Goal: Obtain resource: Download file/media

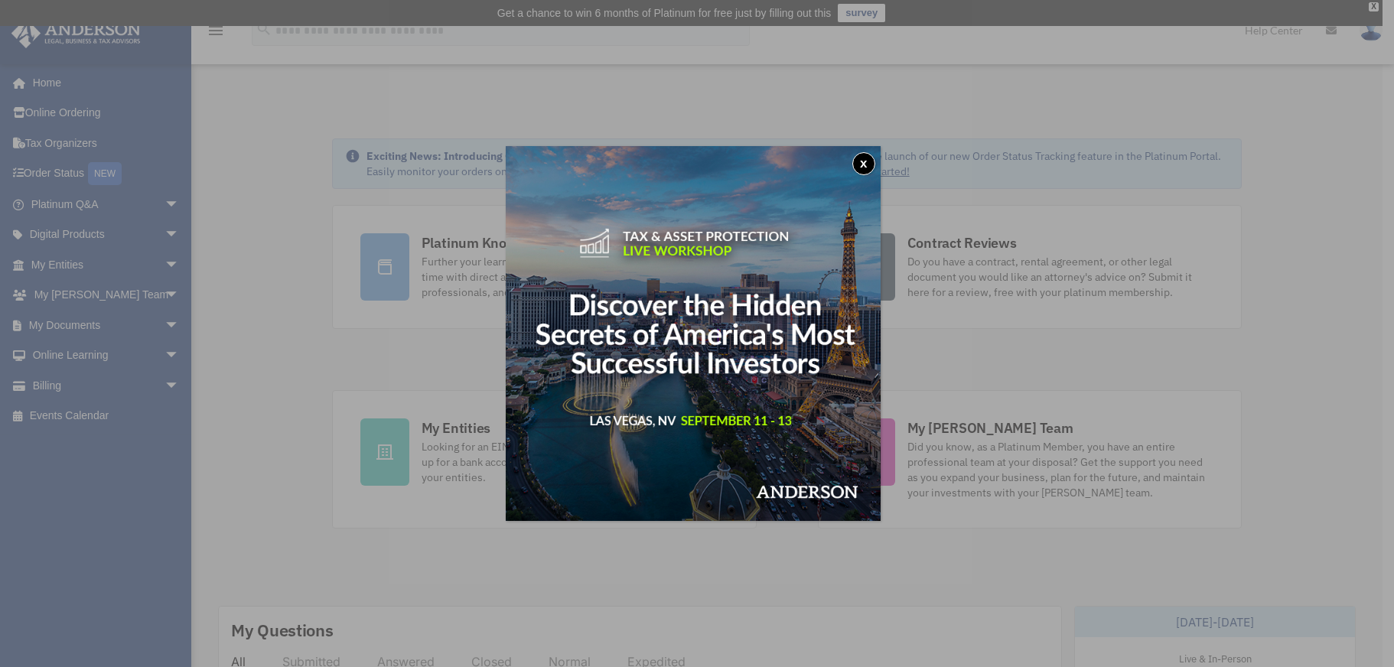
click at [161, 262] on div "x" at bounding box center [697, 333] width 1394 height 667
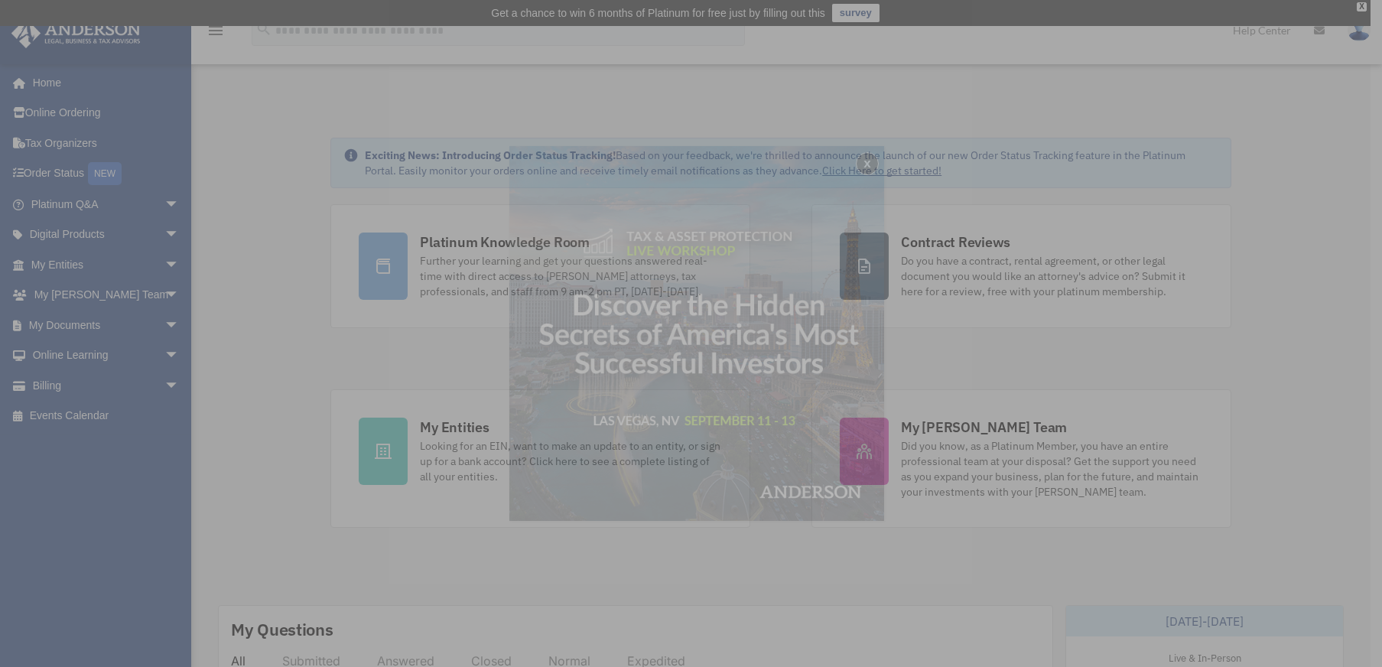
click at [162, 262] on div "x" at bounding box center [691, 333] width 1382 height 667
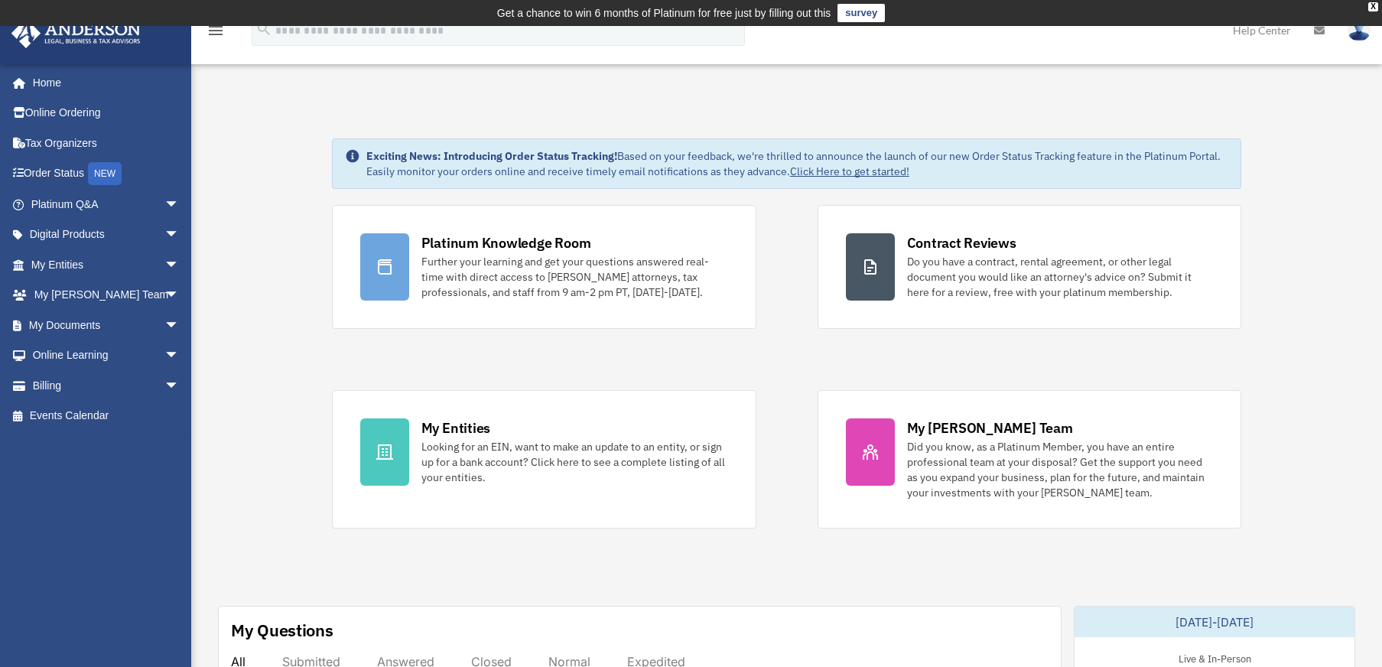
click at [164, 262] on span "arrow_drop_down" at bounding box center [179, 264] width 31 height 31
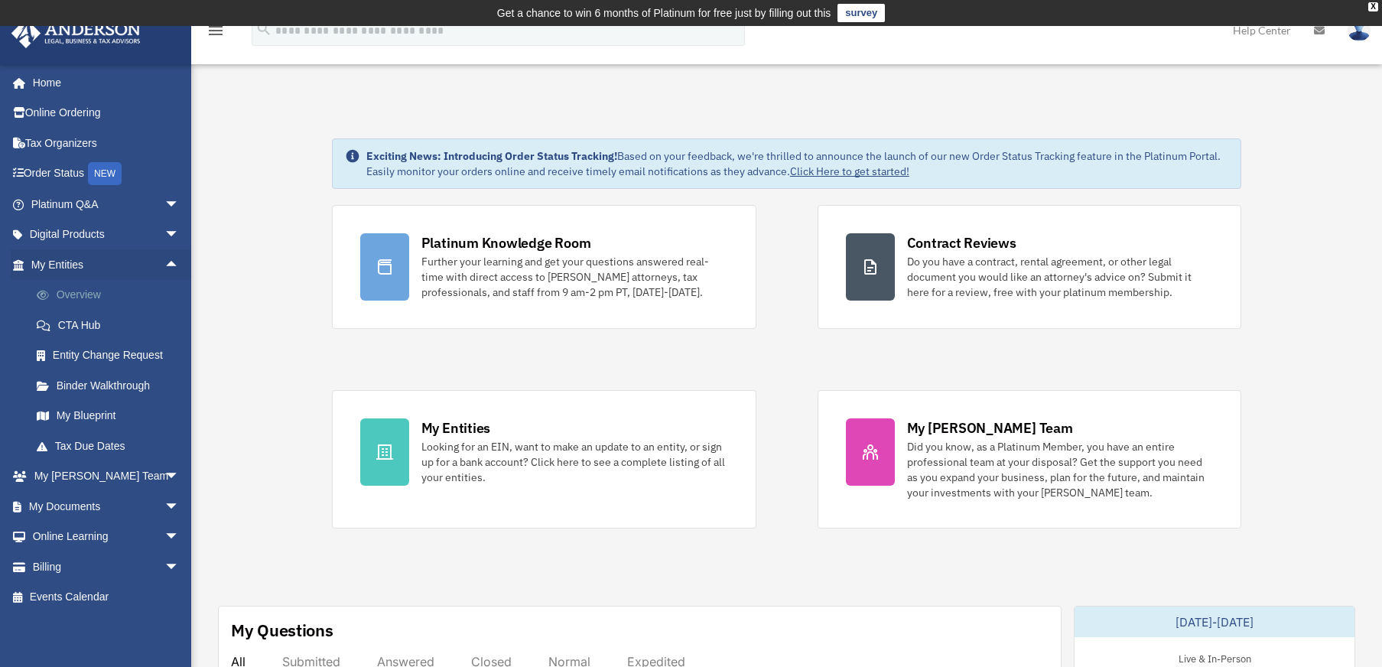
click at [106, 293] on link "Overview" at bounding box center [111, 295] width 181 height 31
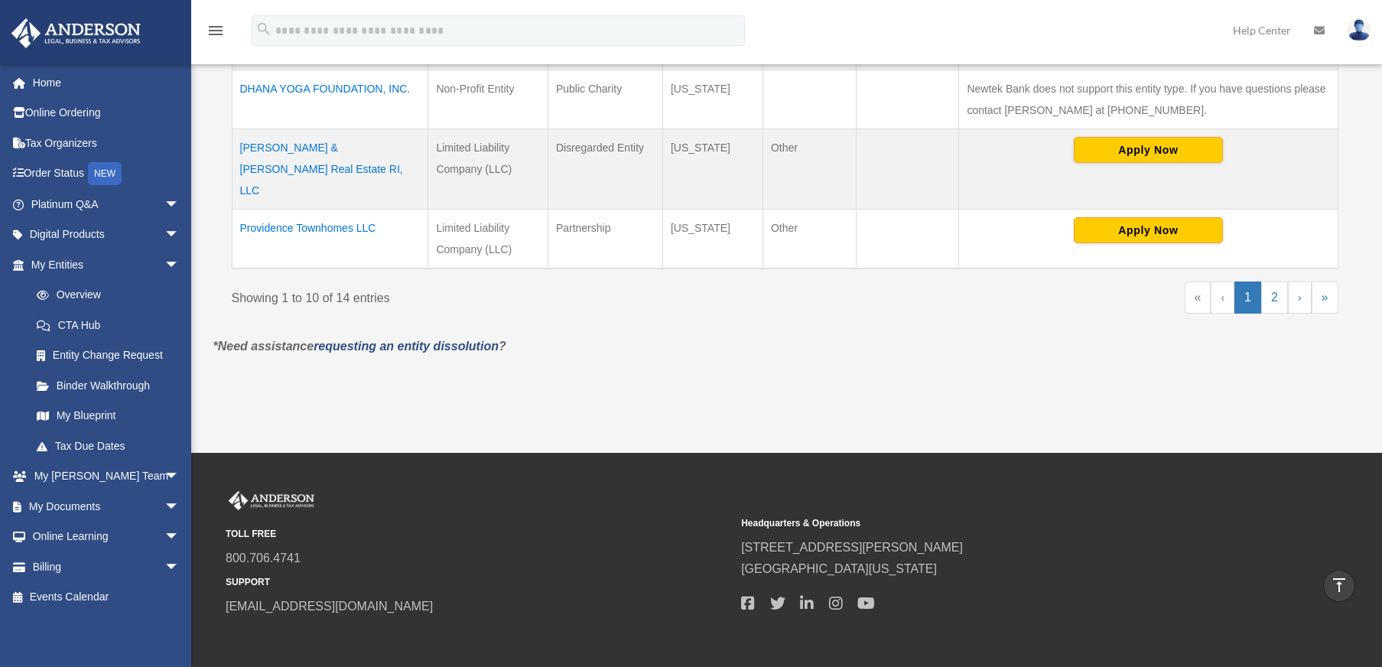
scroll to position [776, 0]
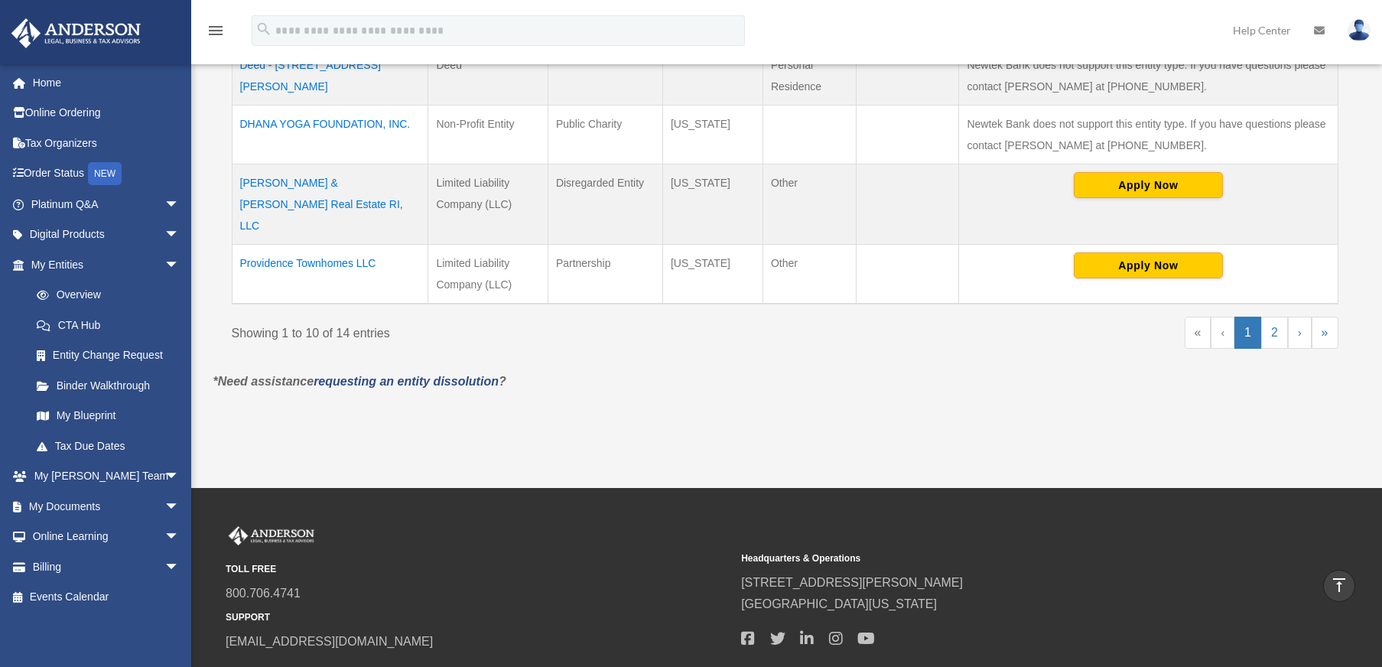
click at [392, 184] on td "[PERSON_NAME] & [PERSON_NAME] Real Estate RI, LLC" at bounding box center [330, 204] width 197 height 80
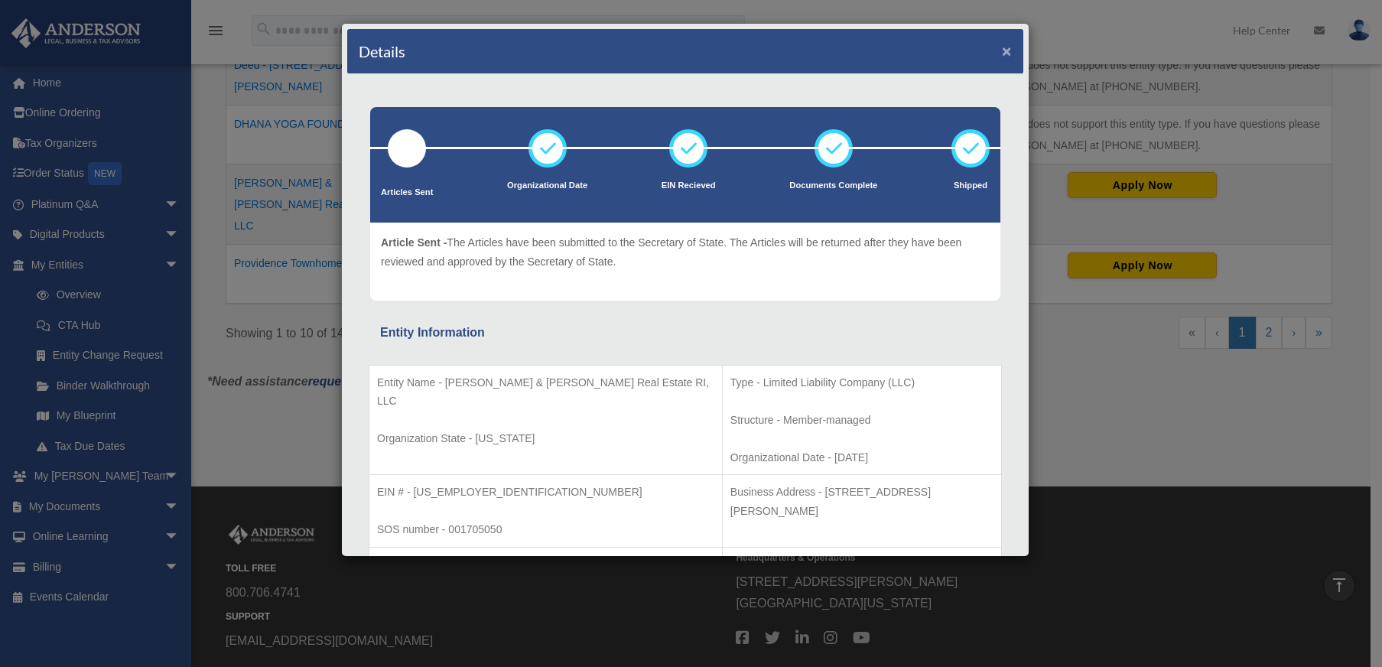
click at [1002, 53] on button "×" at bounding box center [1007, 51] width 10 height 16
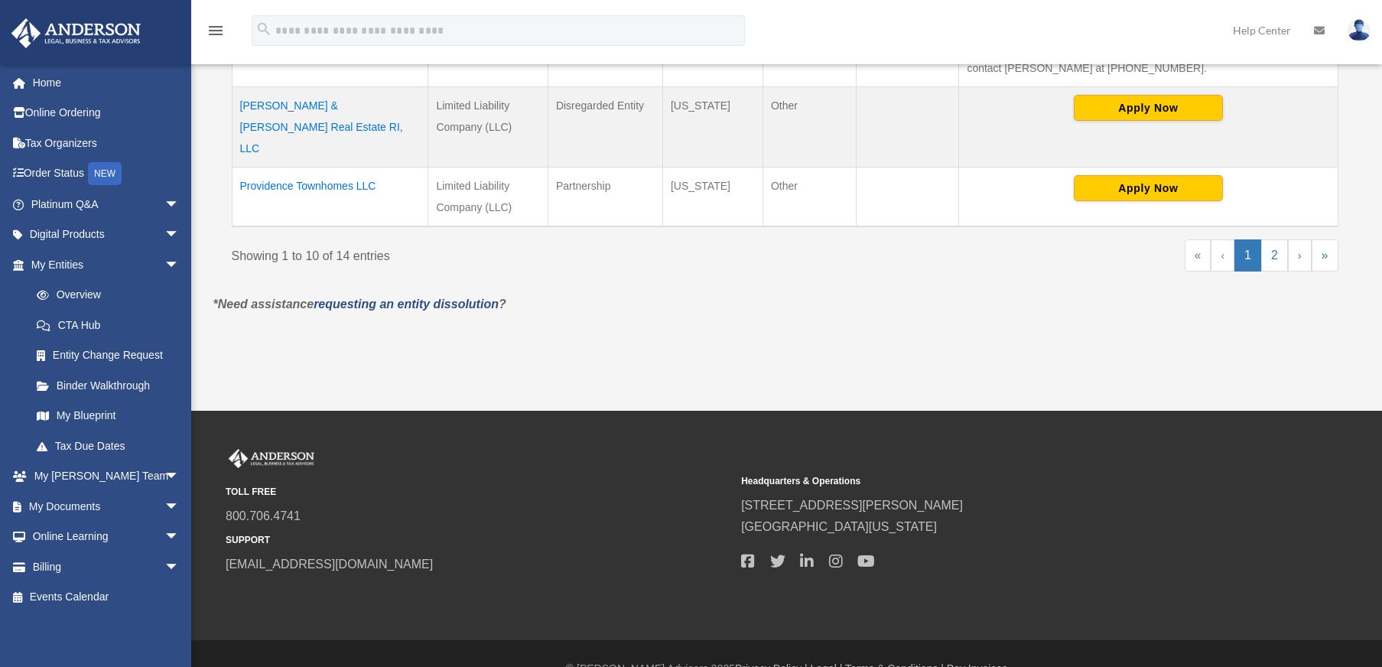
scroll to position [863, 0]
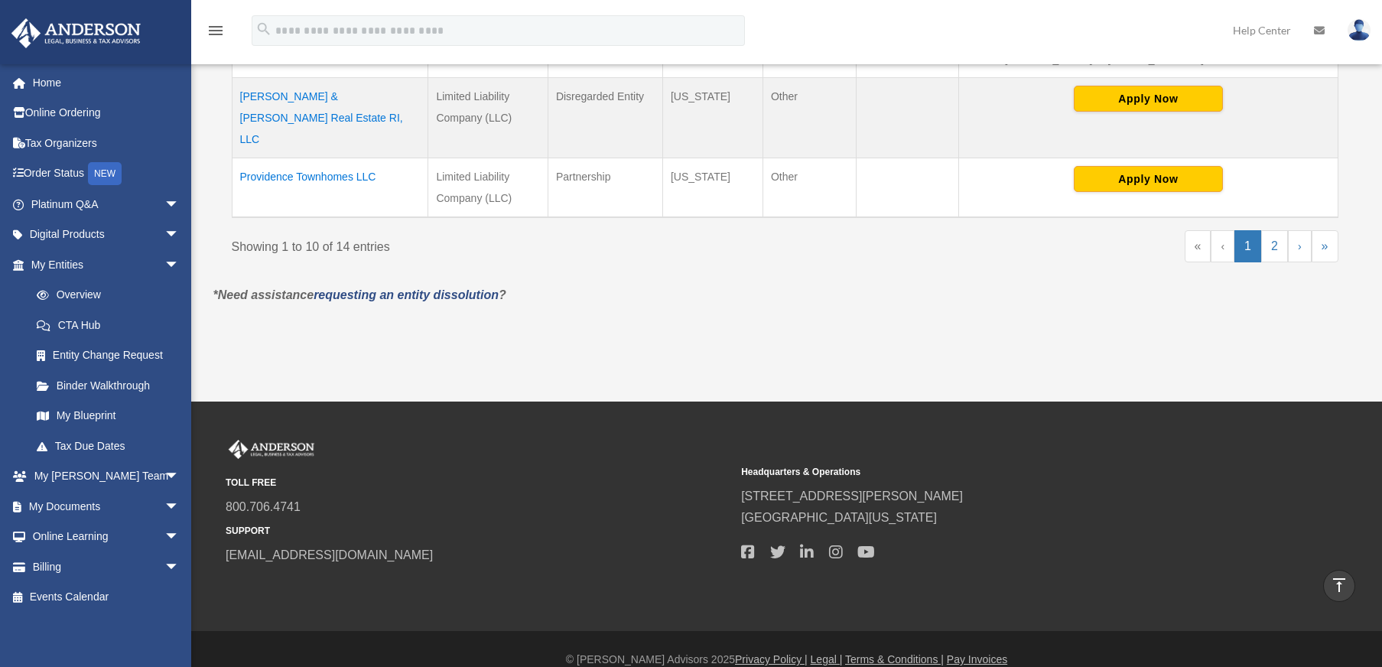
click at [398, 99] on td "[PERSON_NAME] & [PERSON_NAME] Real Estate RI, LLC" at bounding box center [330, 118] width 197 height 80
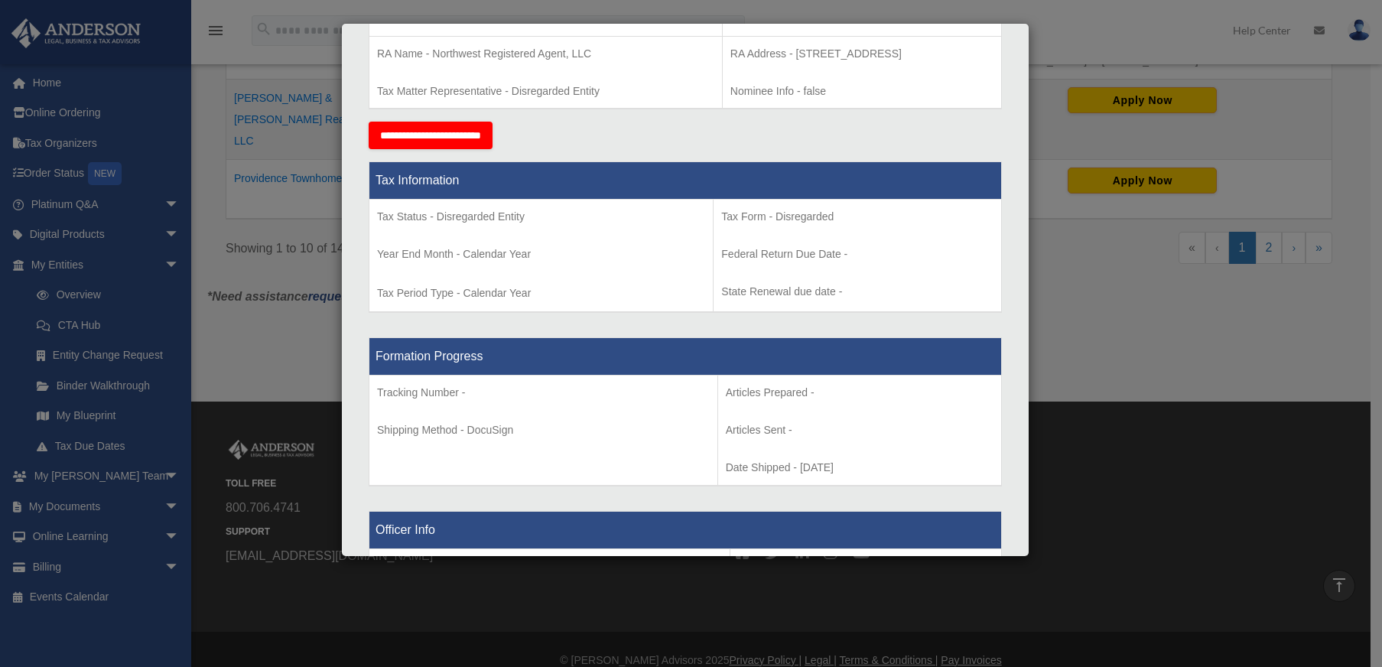
scroll to position [216, 0]
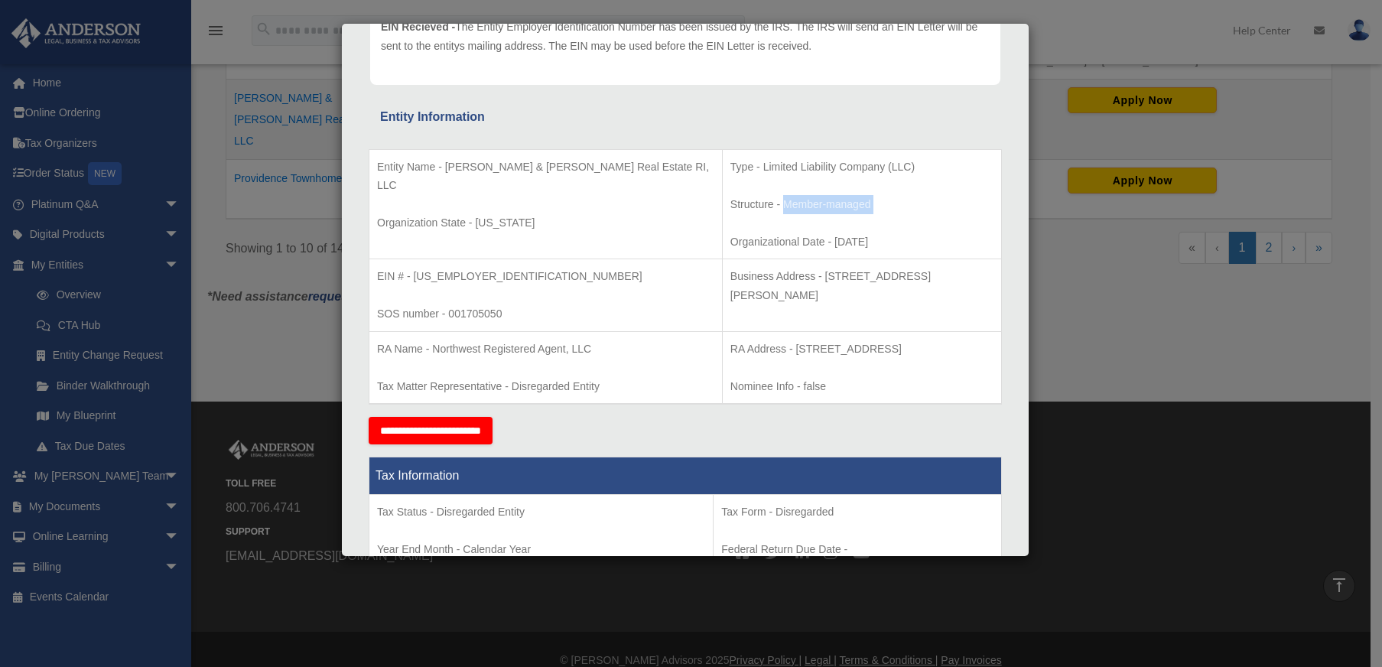
drag, startPoint x: 697, startPoint y: 207, endPoint x: 782, endPoint y: 214, distance: 85.2
click at [782, 214] on td "Type - Limited Liability Company (LLC) Structure - Member-managed Organizationa…" at bounding box center [861, 204] width 279 height 110
click at [795, 226] on td "Type - Limited Liability Company (LLC) Structure - Member-managed Organizationa…" at bounding box center [861, 204] width 279 height 110
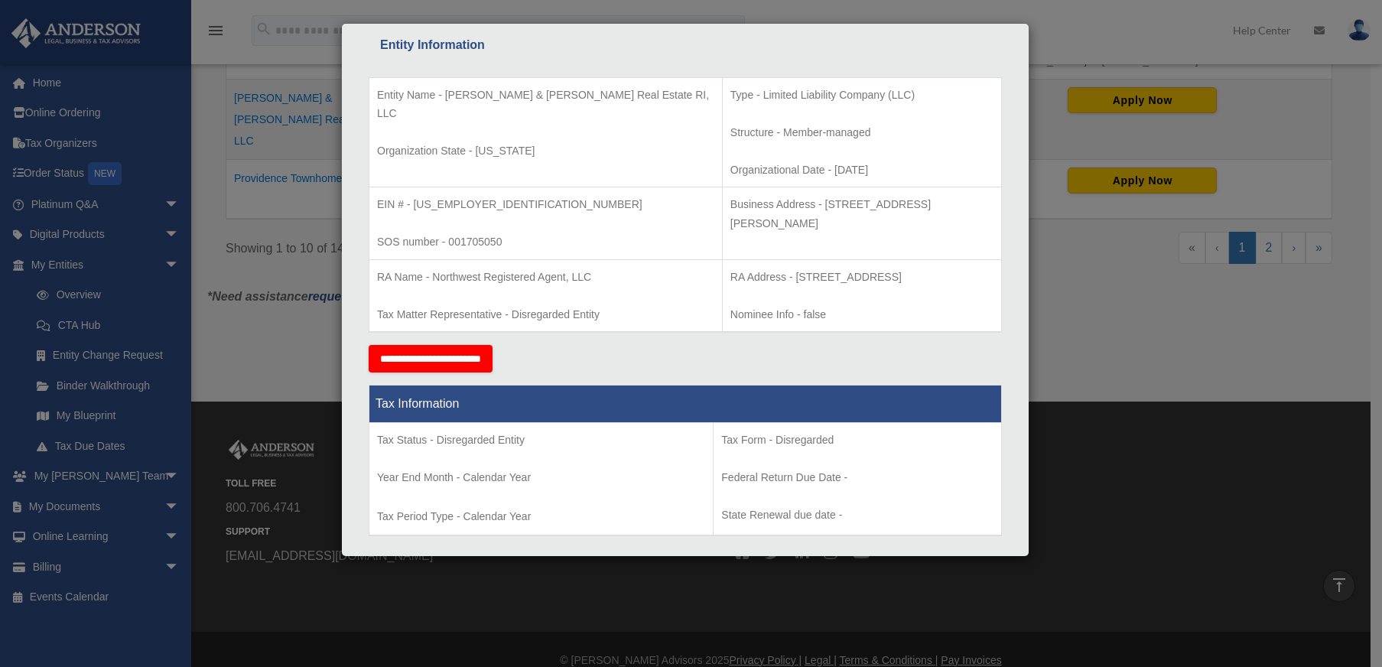
scroll to position [260, 0]
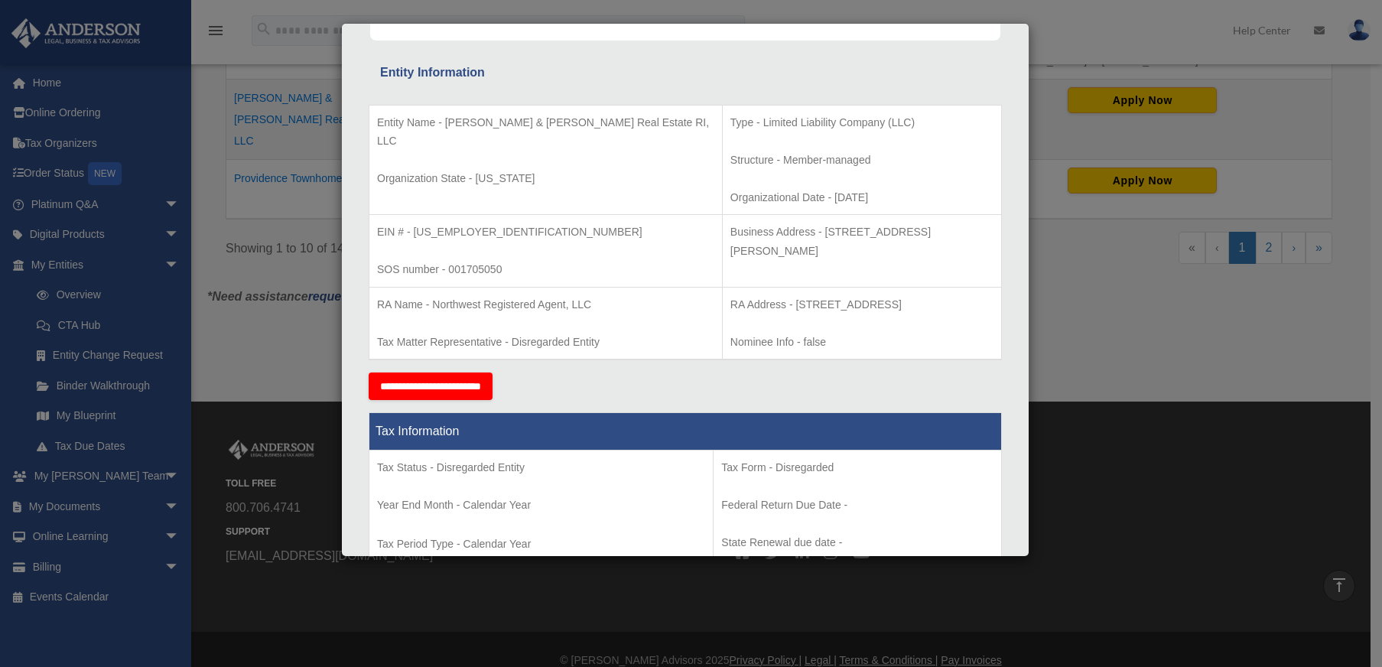
click at [1107, 307] on div "Details × Articles Sent Organizational Date" at bounding box center [691, 333] width 1382 height 667
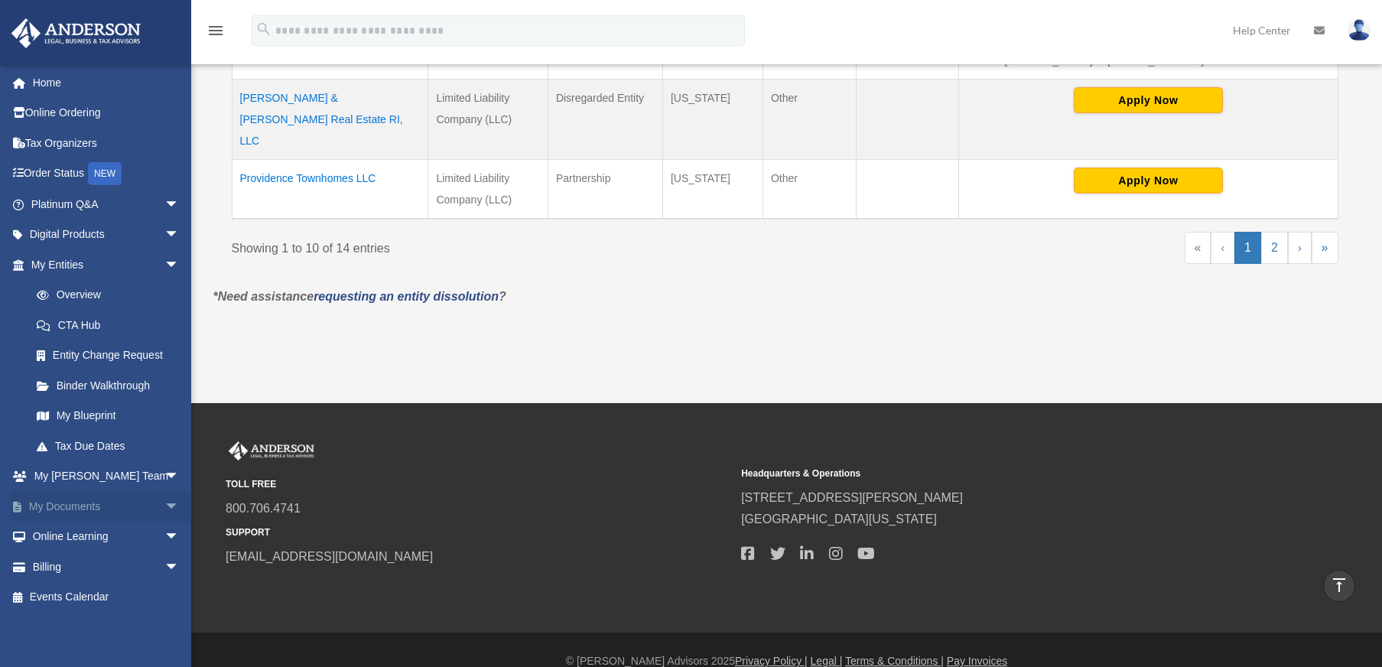
click at [145, 501] on link "My Documents arrow_drop_down" at bounding box center [107, 506] width 192 height 31
click at [164, 503] on span "arrow_drop_down" at bounding box center [179, 506] width 31 height 31
click at [106, 535] on link "Box" at bounding box center [111, 537] width 181 height 31
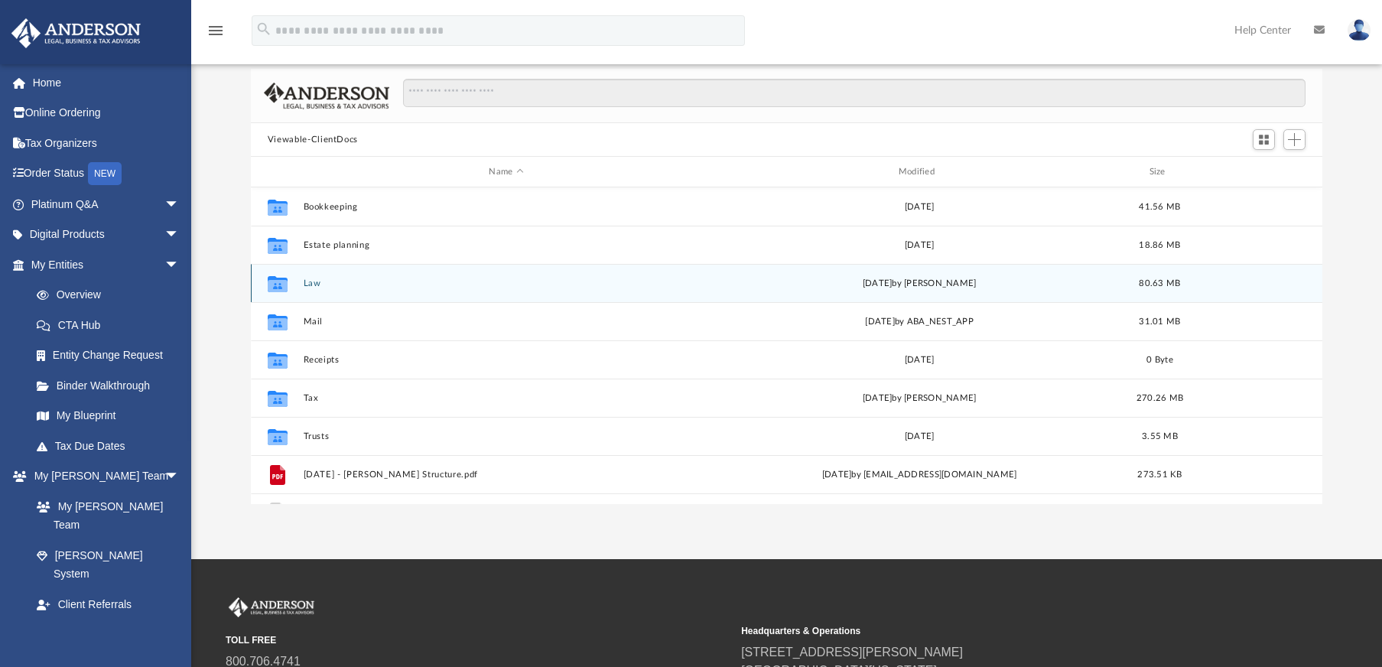
scroll to position [125, 0]
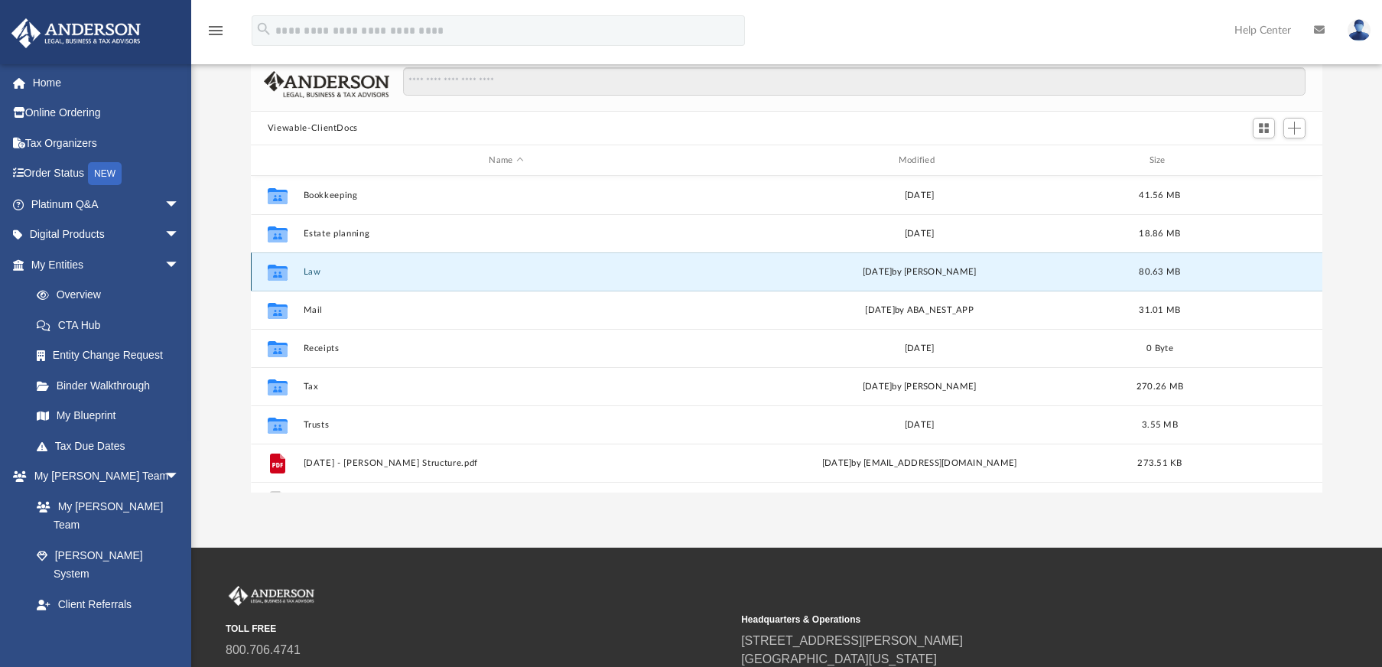
click at [316, 270] on button "Law" at bounding box center [506, 272] width 406 height 10
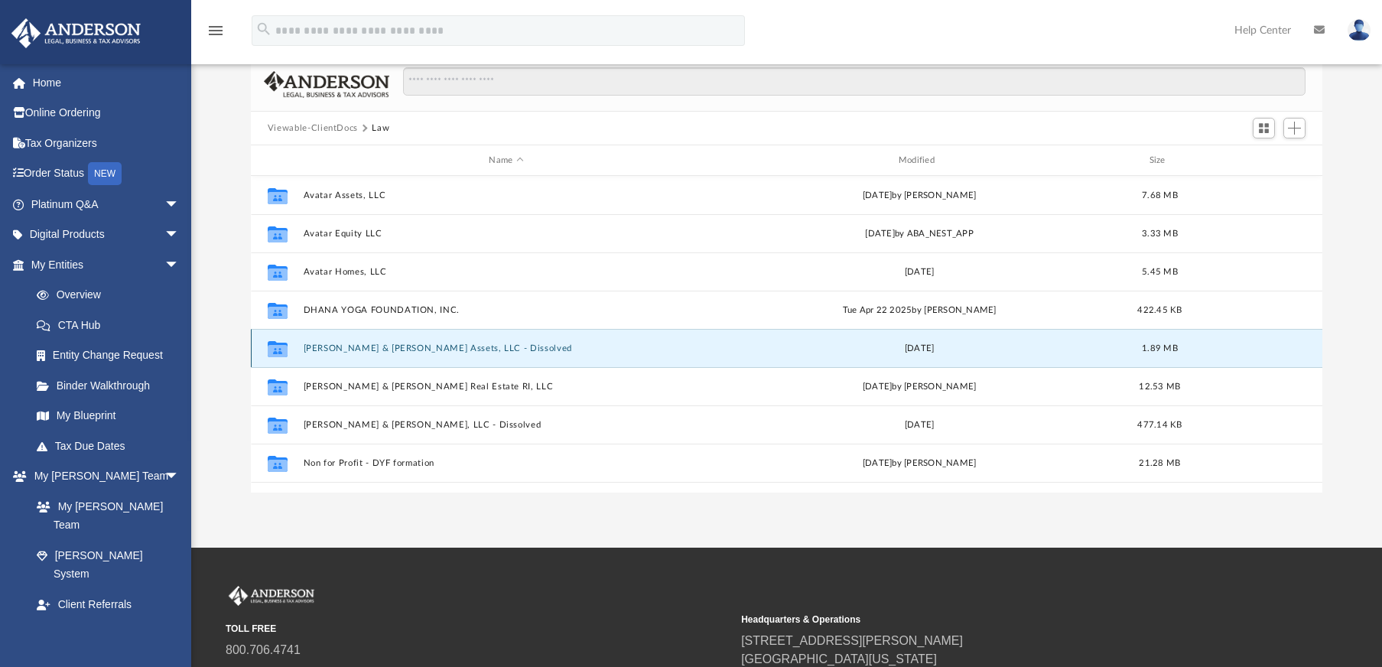
click at [380, 349] on button "[PERSON_NAME] & [PERSON_NAME] Assets, LLC - Dissolved" at bounding box center [506, 348] width 406 height 10
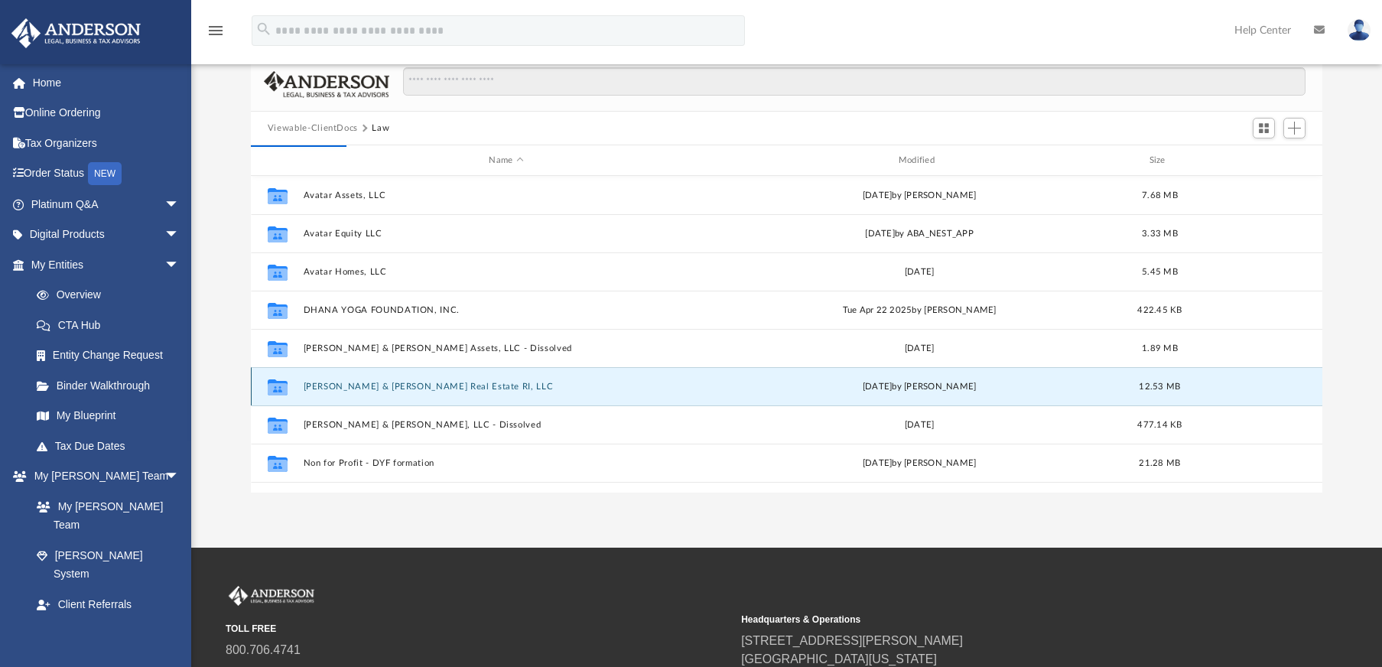
click at [388, 382] on button "[PERSON_NAME] & [PERSON_NAME] Real Estate RI, LLC" at bounding box center [506, 387] width 406 height 10
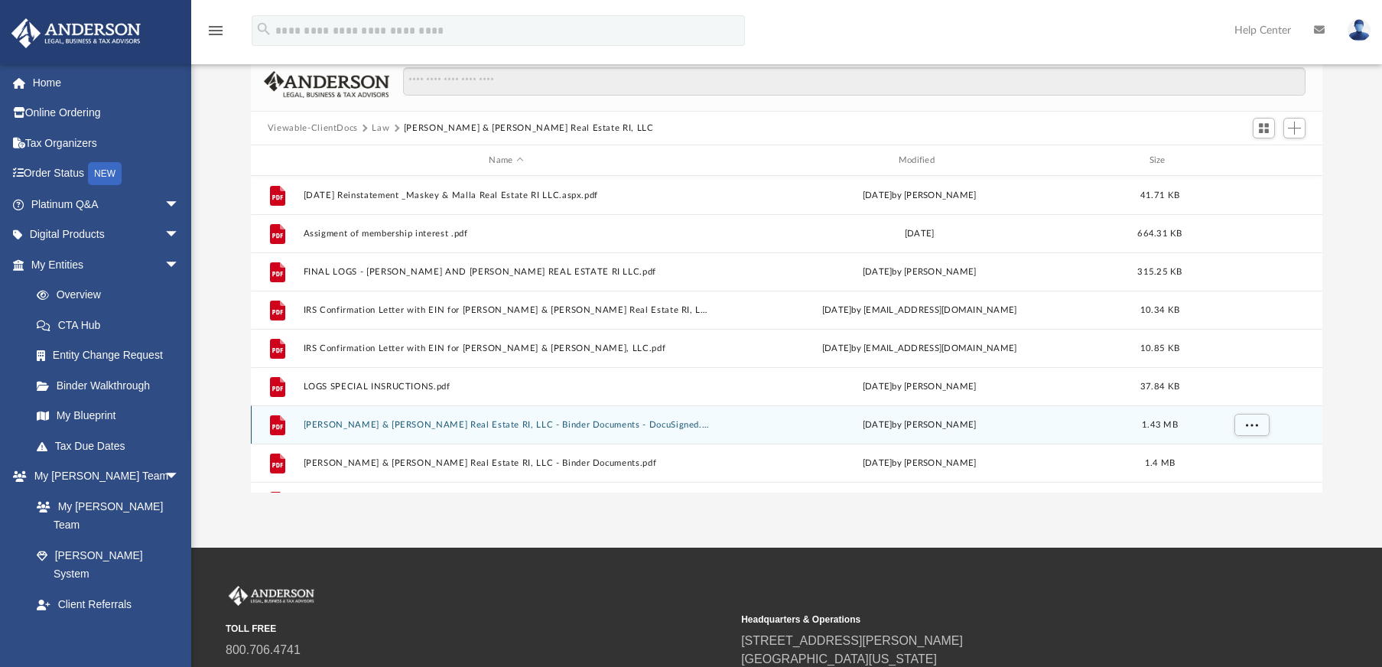
click at [476, 423] on button "[PERSON_NAME] & [PERSON_NAME] Real Estate RI, LLC - Binder Documents - DocuSign…" at bounding box center [506, 425] width 406 height 10
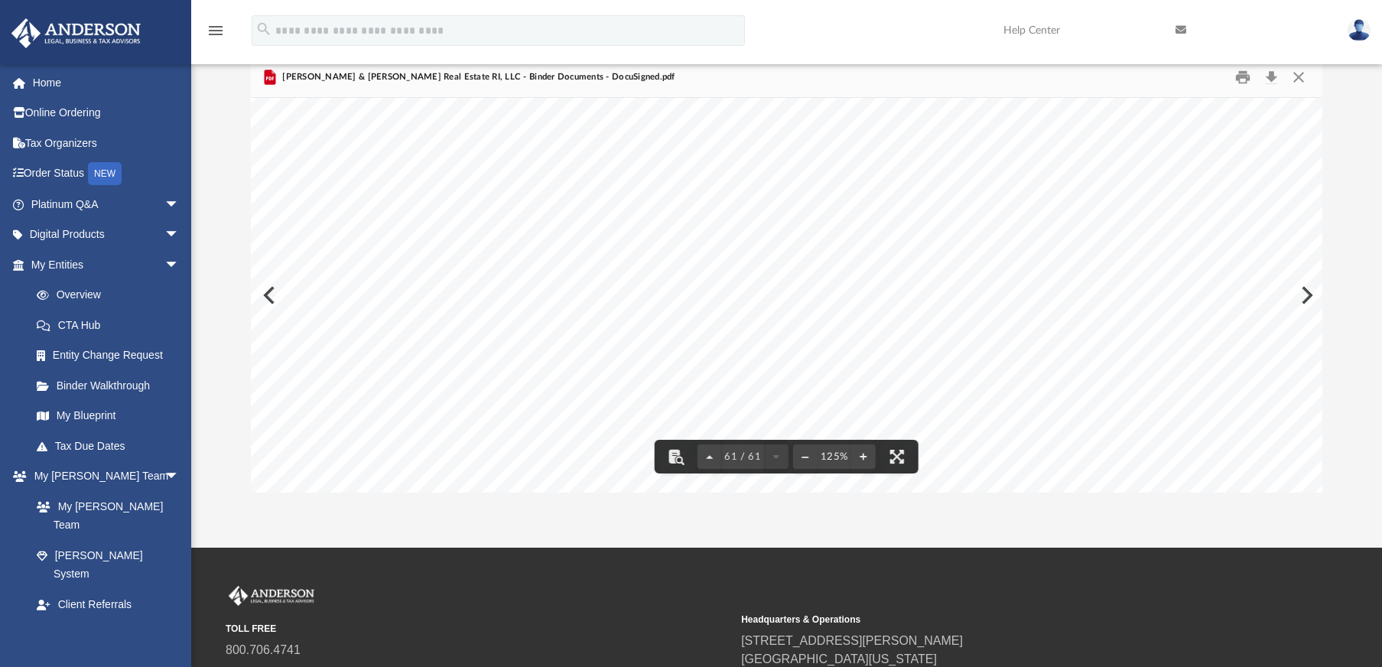
scroll to position [60684, 0]
click at [1305, 82] on button "Close" at bounding box center [1299, 78] width 28 height 24
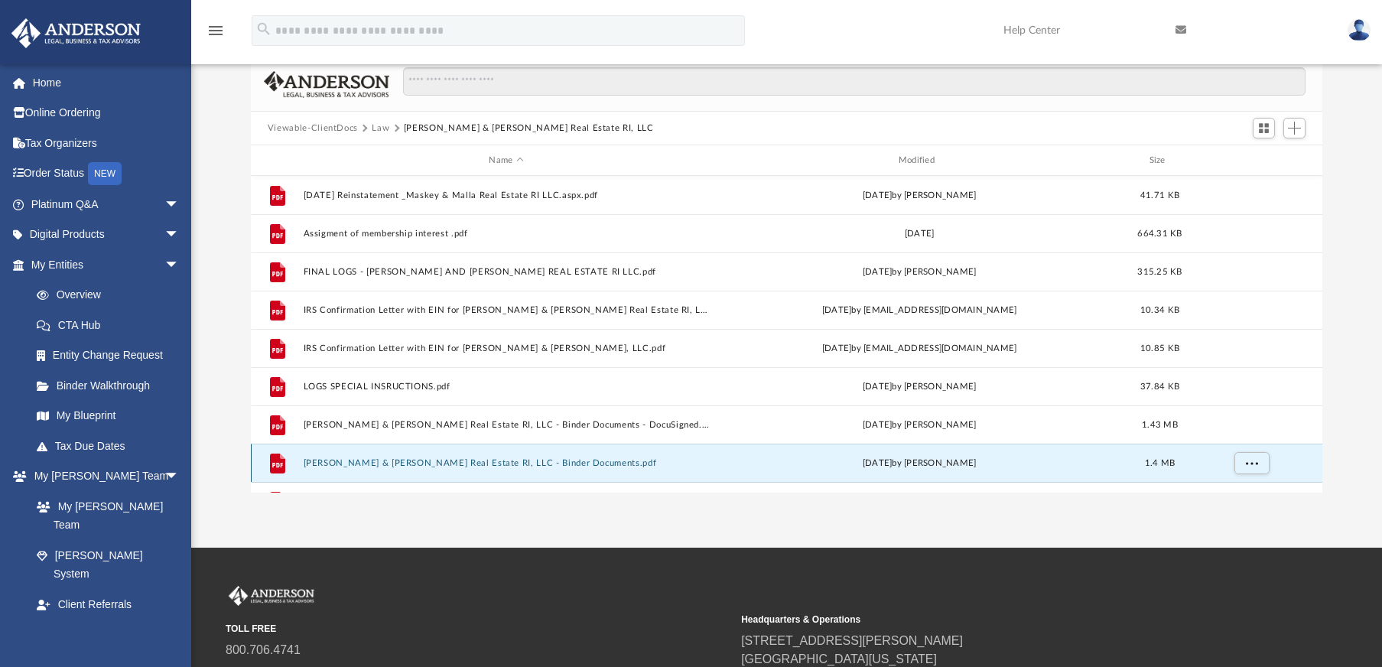
click at [532, 465] on button "[PERSON_NAME] & [PERSON_NAME] Real Estate RI, LLC - Binder Documents.pdf" at bounding box center [506, 463] width 406 height 10
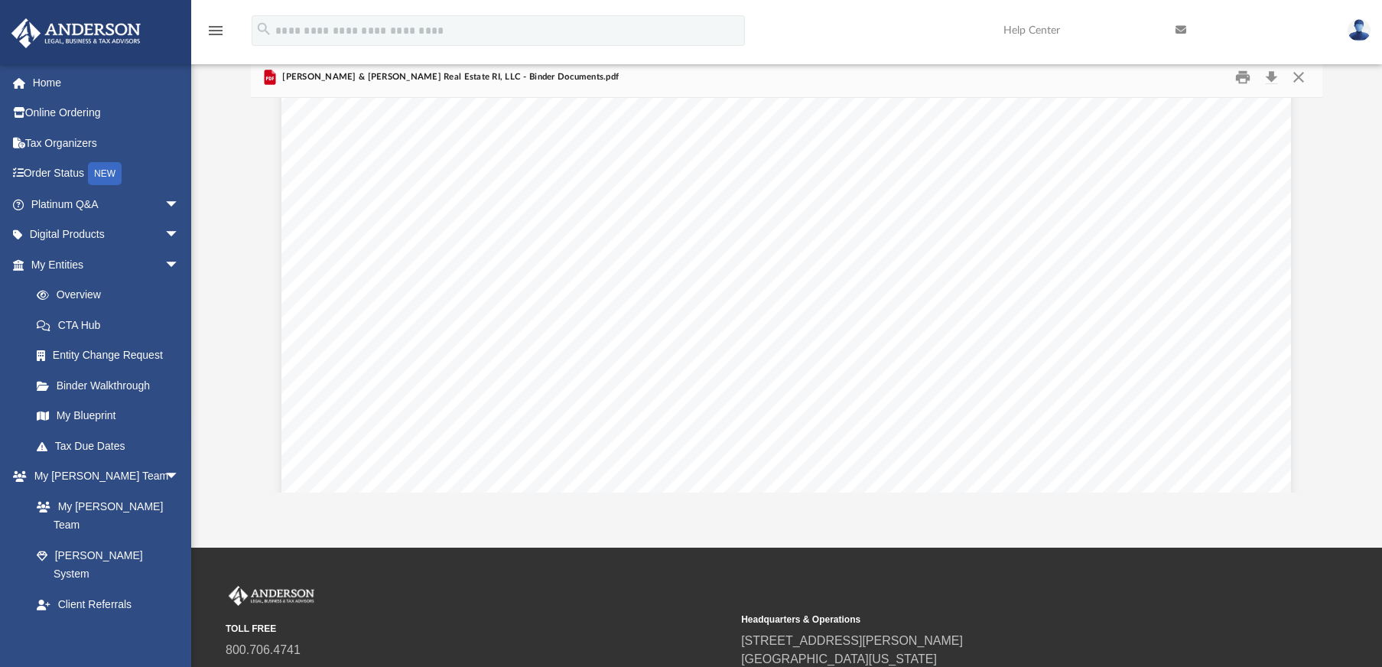
scroll to position [56809, 0]
click at [1301, 86] on button "Close" at bounding box center [1299, 78] width 28 height 24
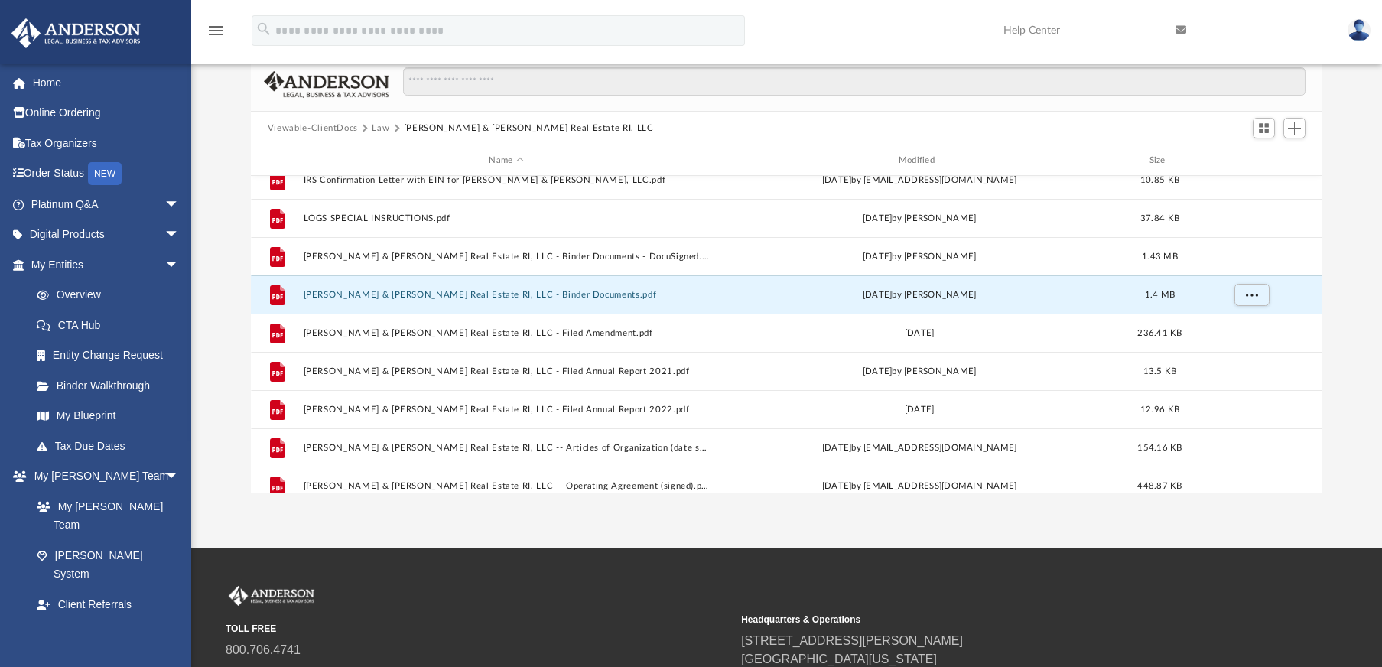
scroll to position [169, 0]
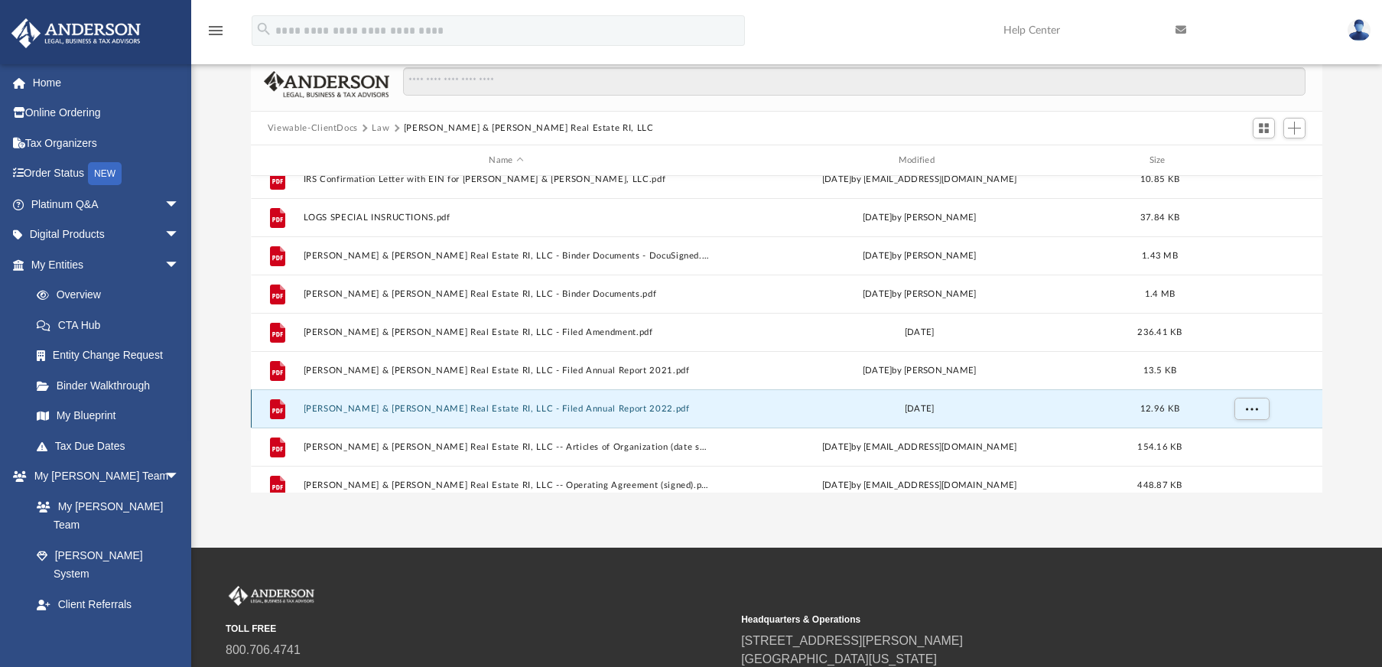
click at [527, 414] on div "File [PERSON_NAME] & [PERSON_NAME] Real Estate RI, LLC - Filed Annual Report 20…" at bounding box center [787, 408] width 1072 height 38
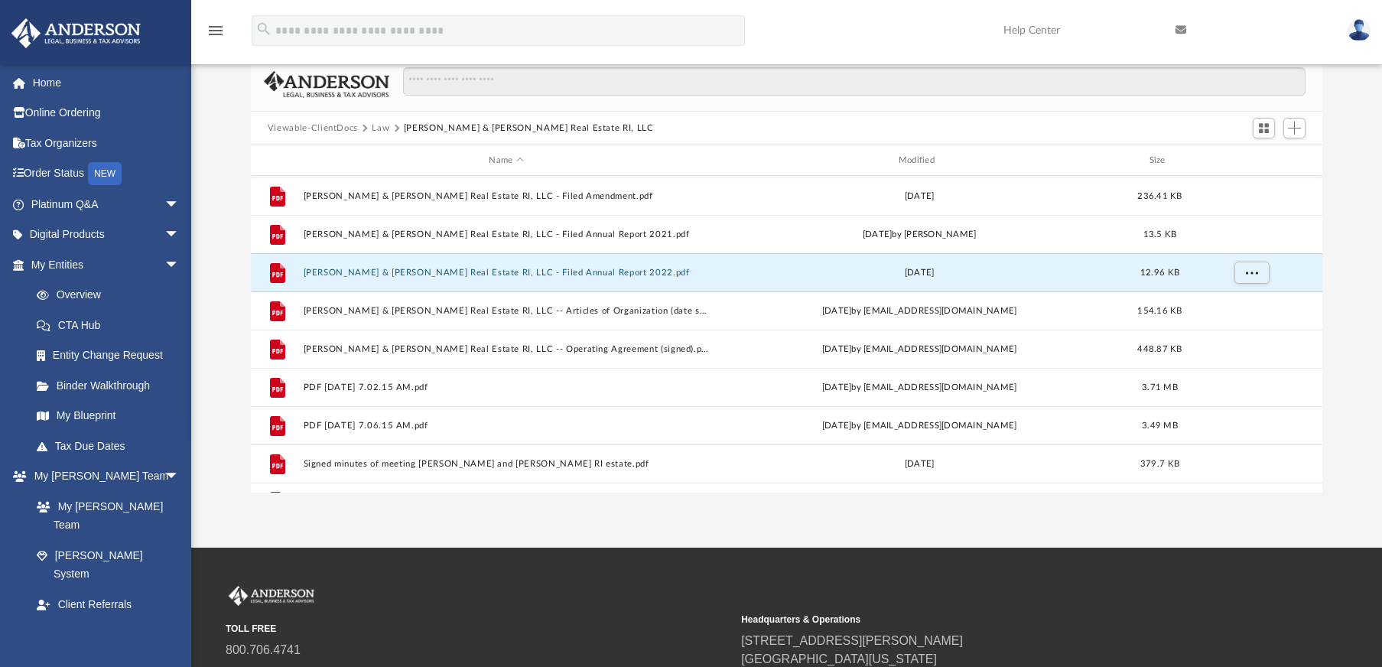
scroll to position [333, 0]
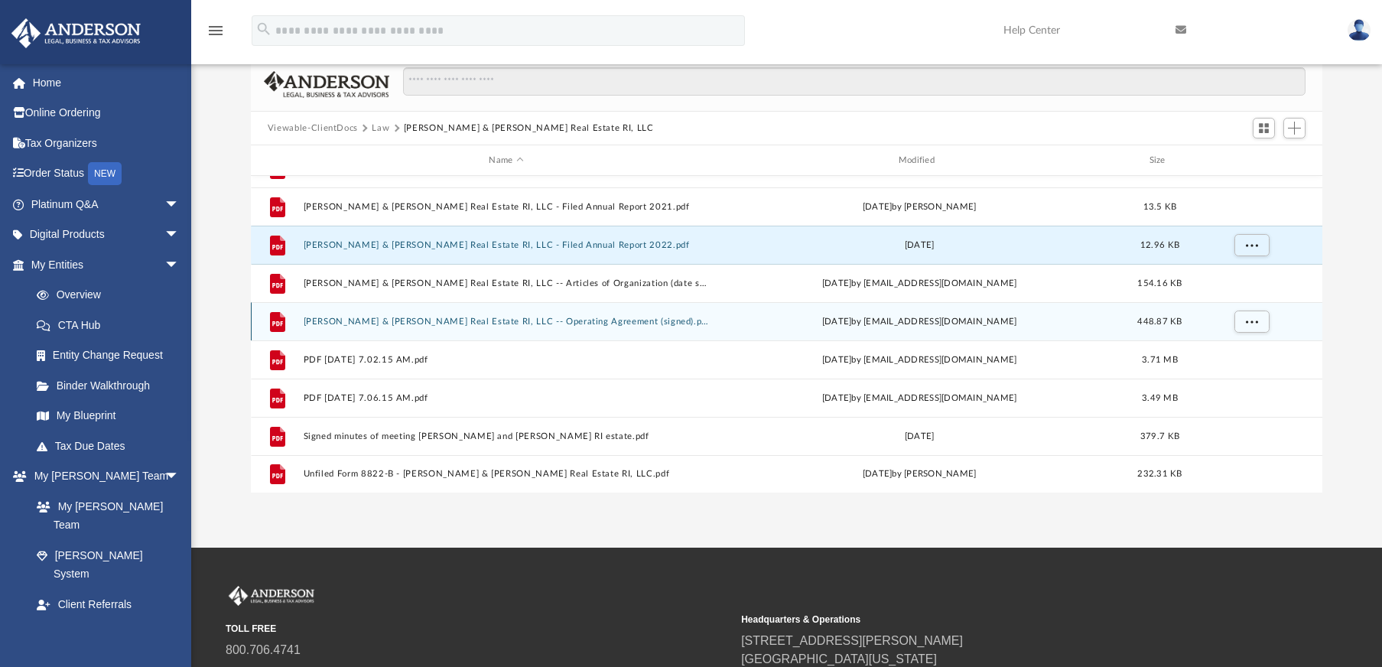
click at [543, 328] on div "File [PERSON_NAME] & [PERSON_NAME] Real Estate RI, LLC -- Operating Agreement (…" at bounding box center [787, 321] width 1072 height 38
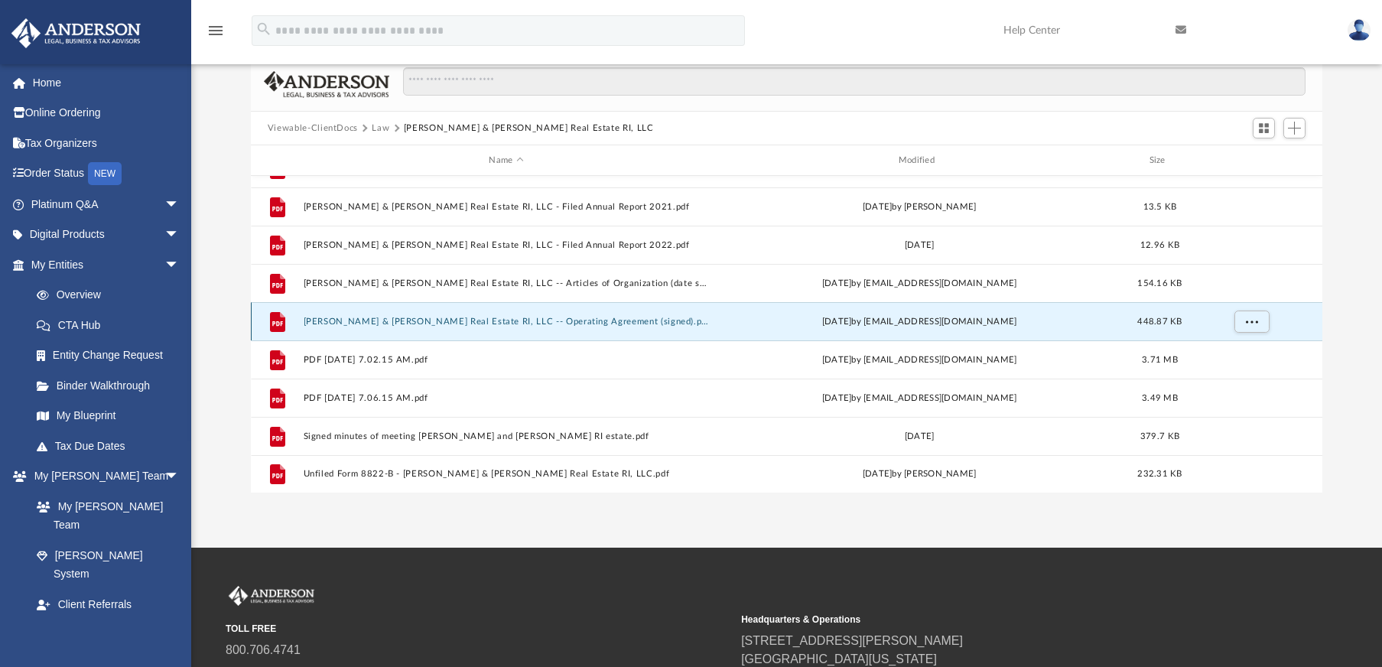
click at [543, 323] on button "[PERSON_NAME] & [PERSON_NAME] Real Estate RI, LLC -- Operating Agreement (signe…" at bounding box center [506, 322] width 406 height 10
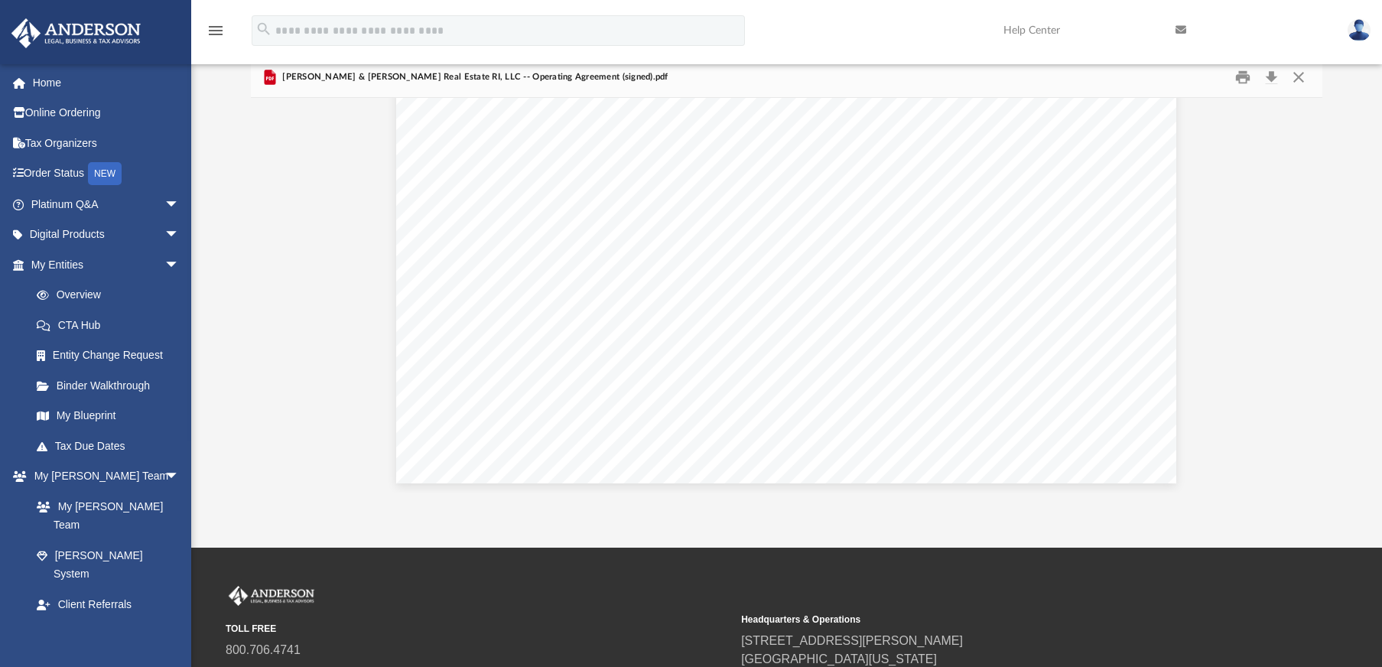
scroll to position [0, 0]
click at [1309, 78] on button "Close" at bounding box center [1299, 78] width 28 height 24
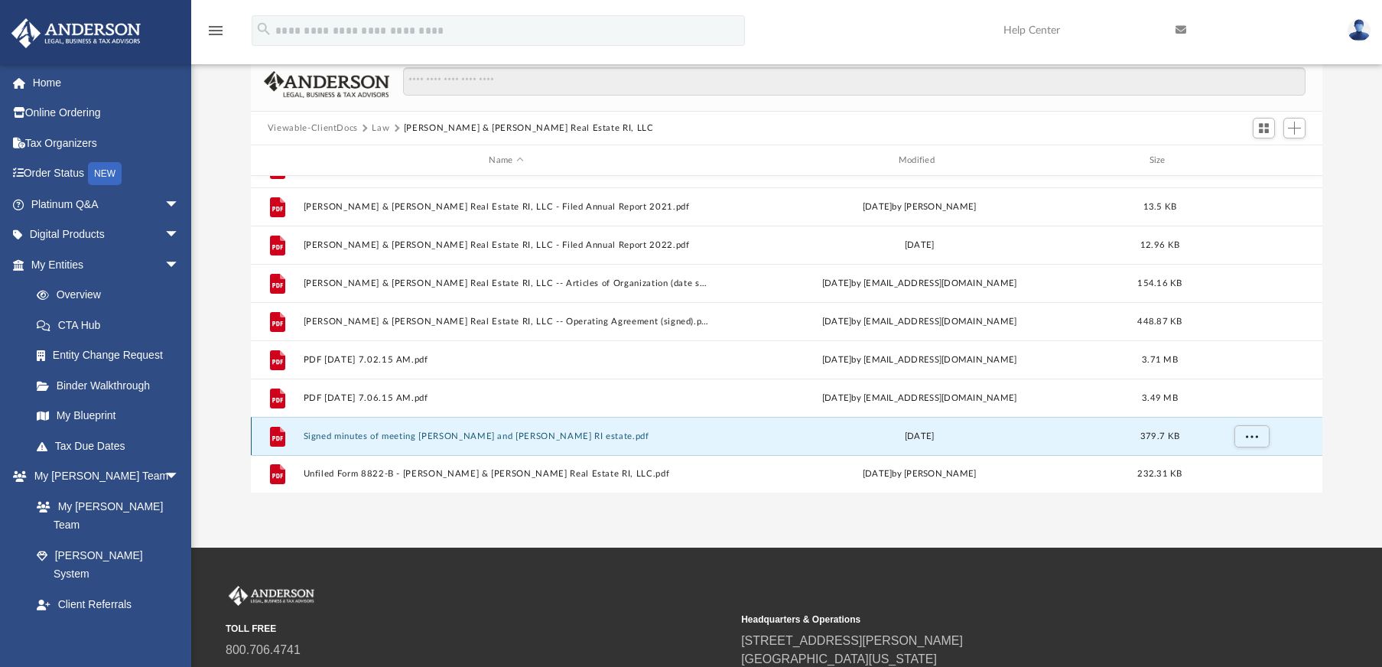
click at [446, 439] on button "Signed minutes of meeting [PERSON_NAME] and [PERSON_NAME] RI estate.pdf" at bounding box center [506, 436] width 406 height 10
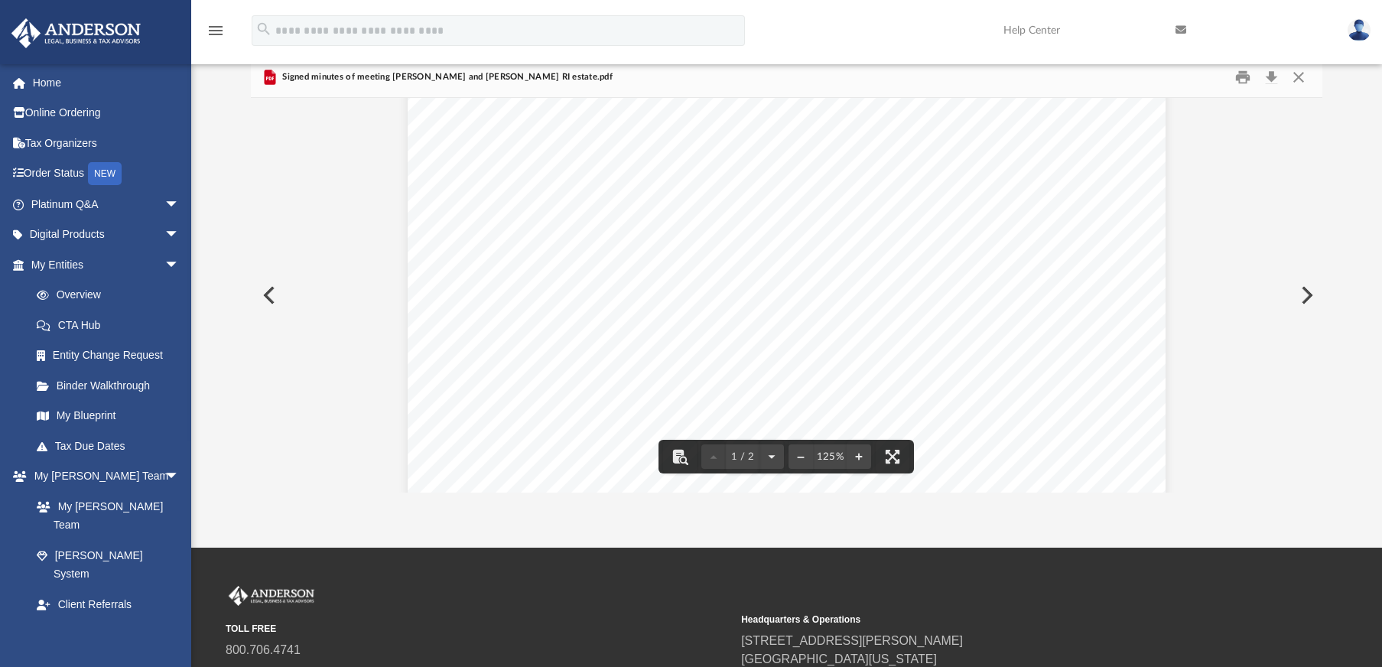
scroll to position [133, 0]
drag, startPoint x: 539, startPoint y: 355, endPoint x: 694, endPoint y: 360, distance: 154.6
click at [675, 360] on div "Page 1" at bounding box center [787, 469] width 759 height 986
click at [1293, 70] on button "Close" at bounding box center [1299, 78] width 28 height 24
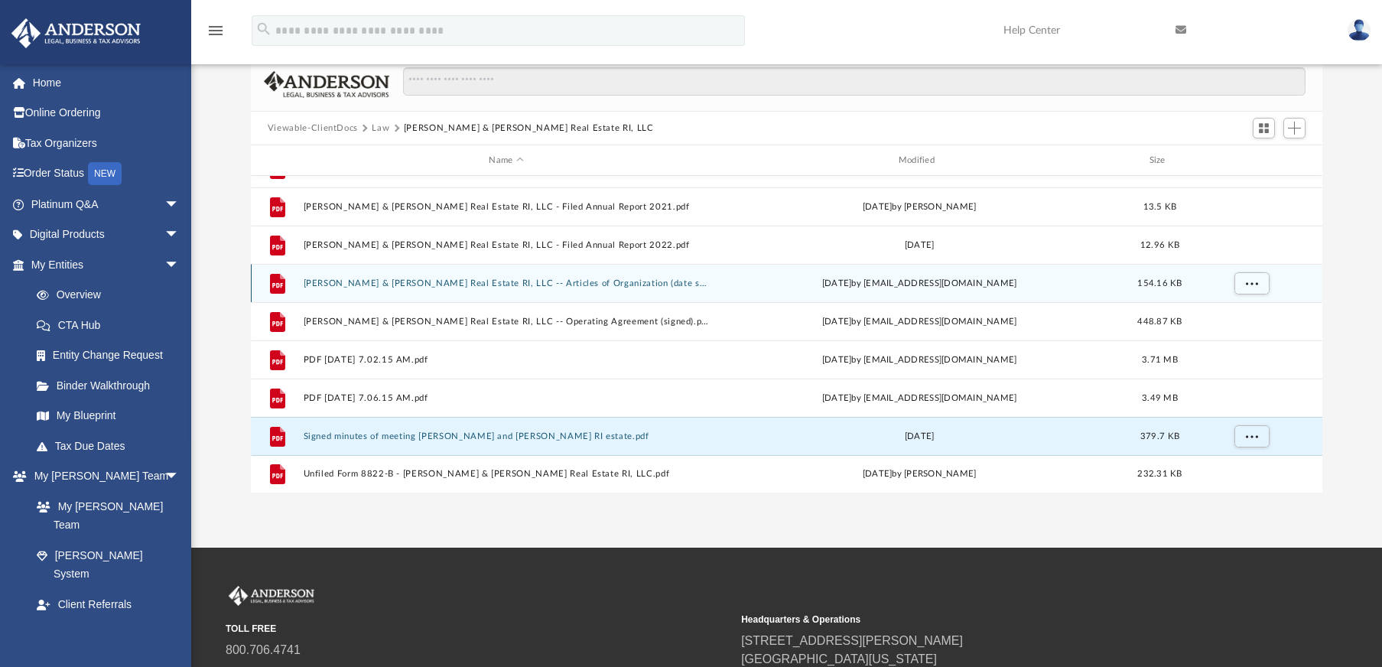
scroll to position [333, 0]
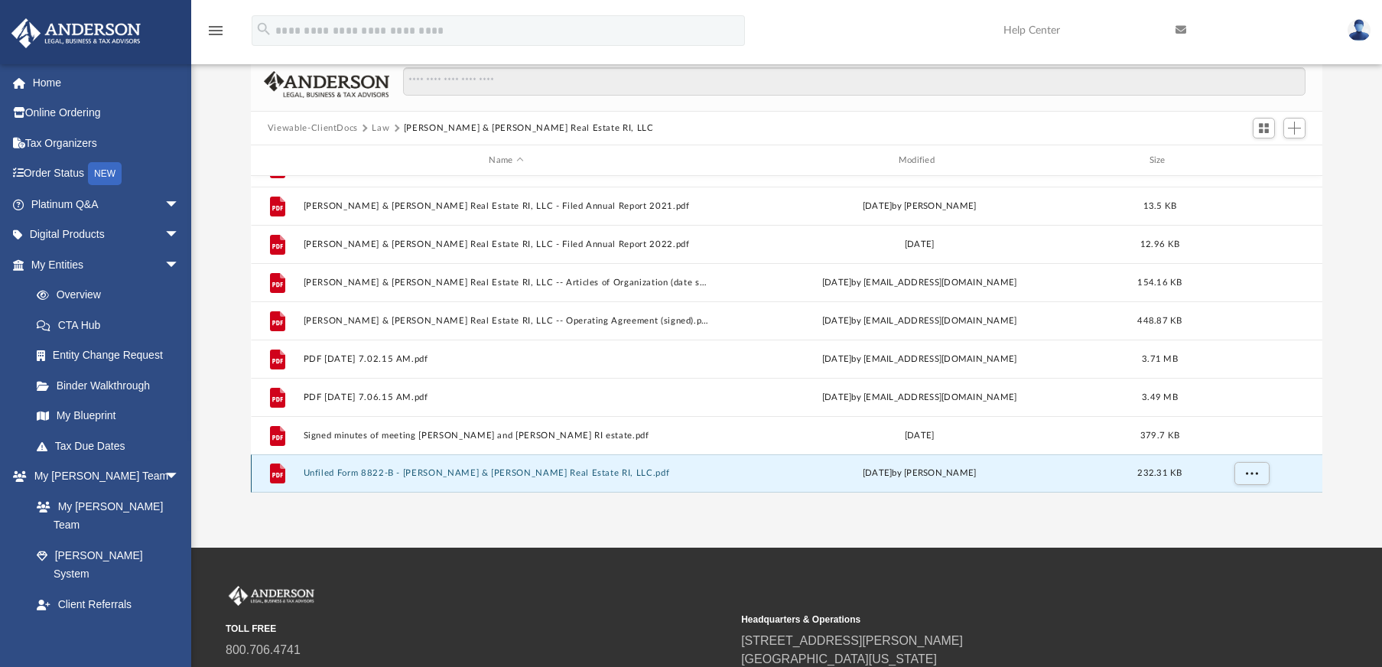
click at [522, 474] on button "Unfiled Form 8822-B - [PERSON_NAME] & [PERSON_NAME] Real Estate RI, LLC.pdf" at bounding box center [506, 473] width 406 height 10
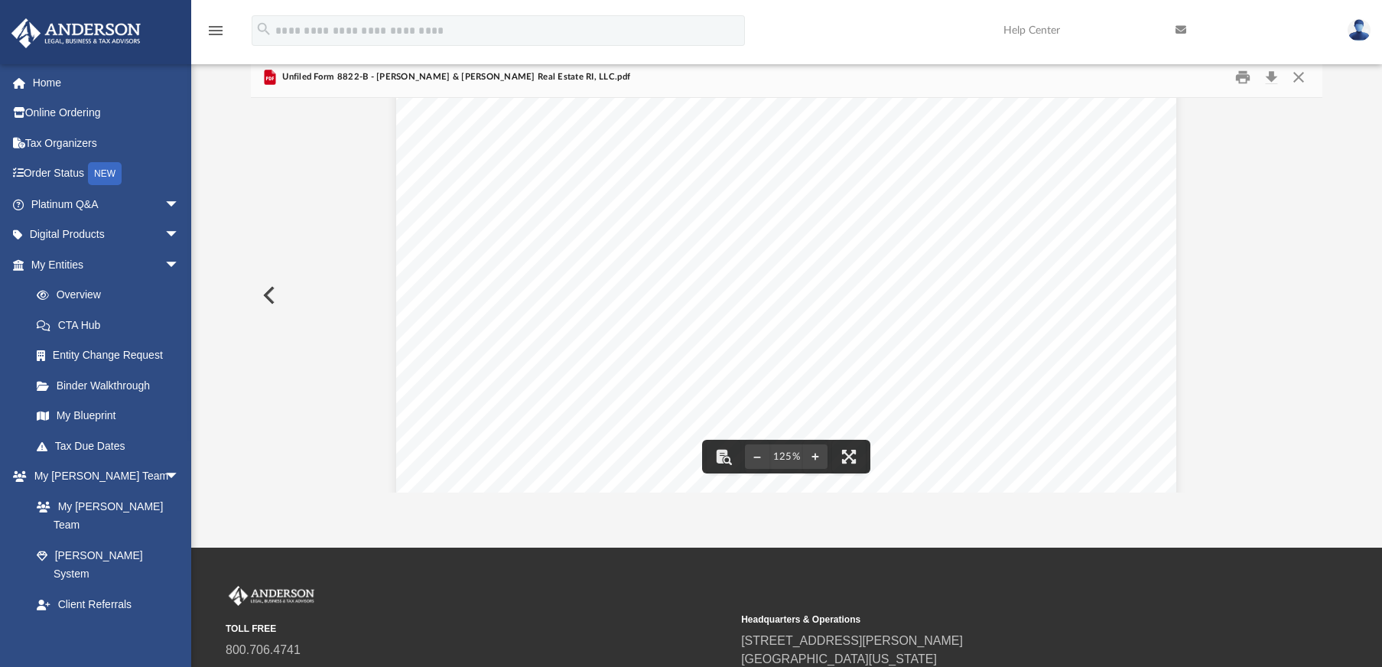
scroll to position [83, 0]
click at [1298, 78] on button "Close" at bounding box center [1299, 78] width 28 height 24
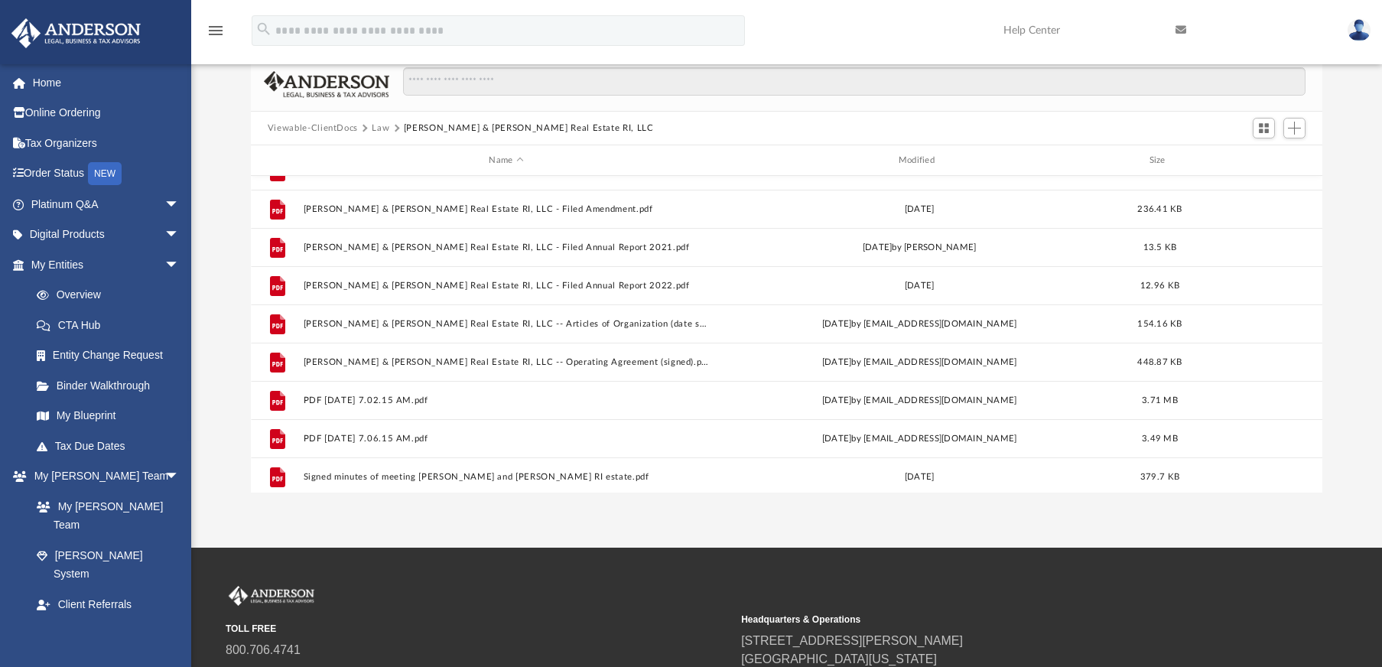
scroll to position [287, 0]
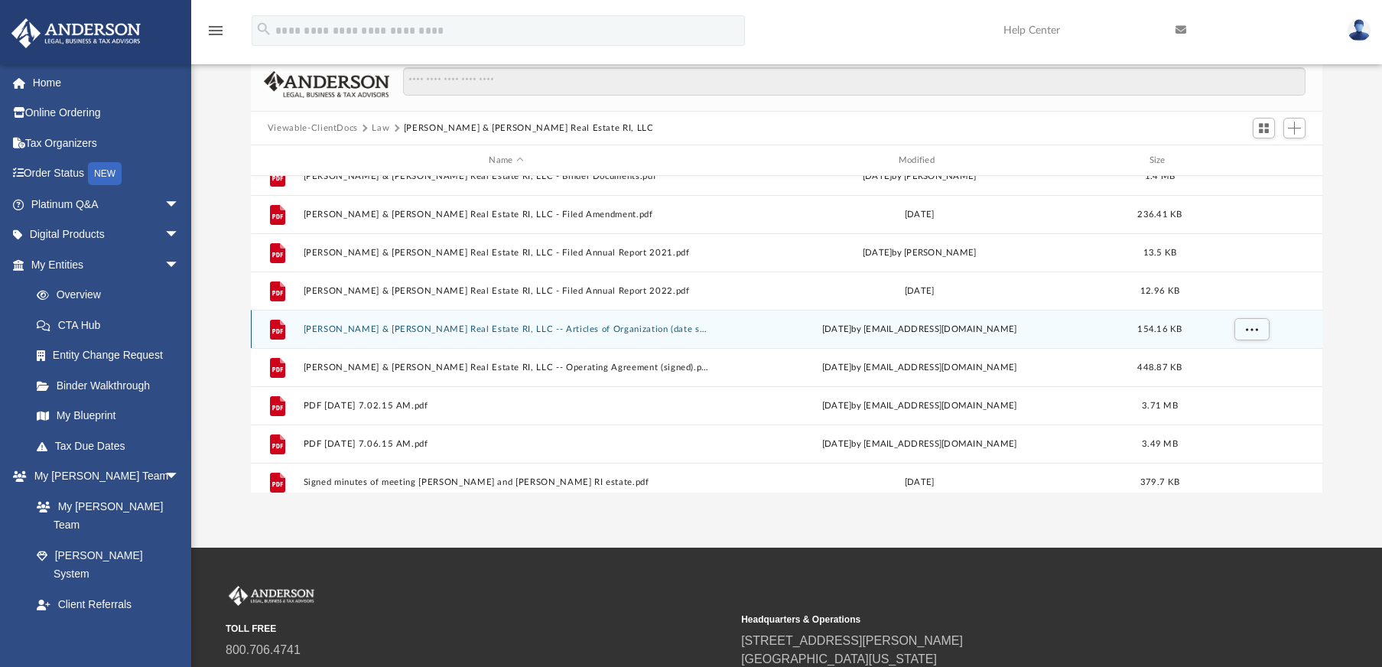
click at [487, 331] on button "[PERSON_NAME] & [PERSON_NAME] Real Estate RI, LLC -- Articles of Organization (…" at bounding box center [506, 329] width 406 height 10
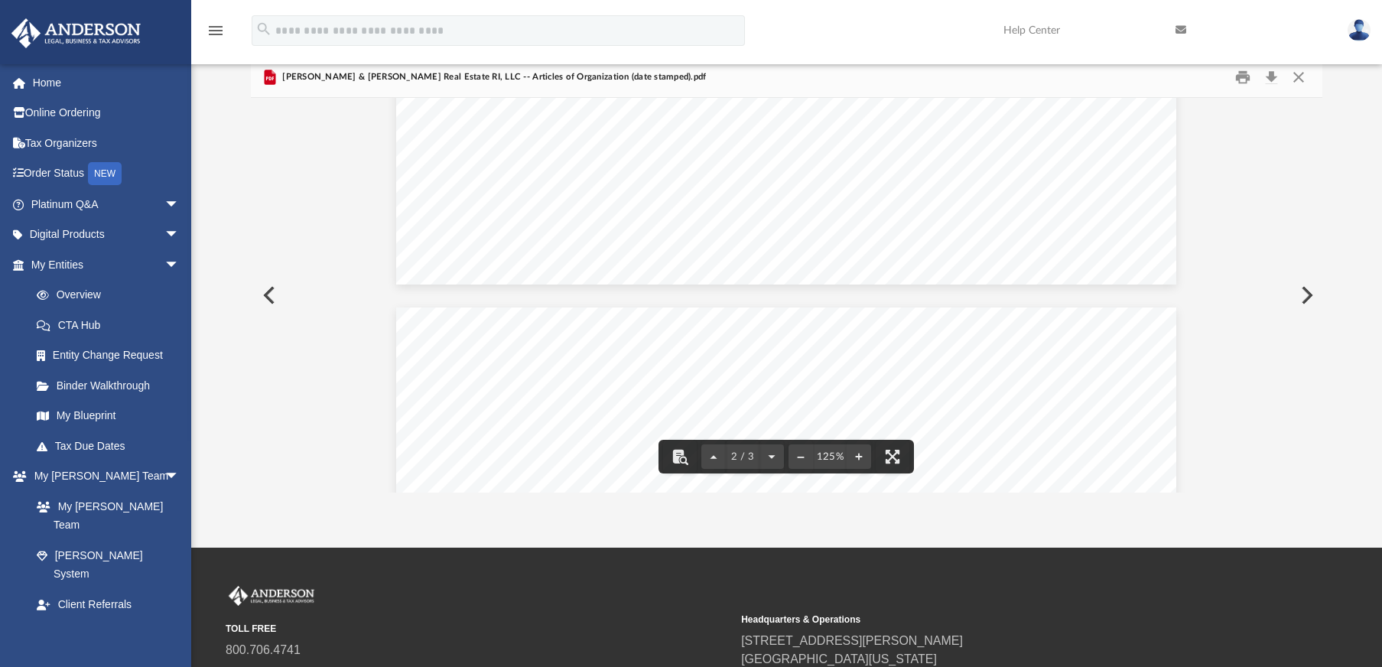
scroll to position [2340, 0]
click at [1274, 79] on button "Download" at bounding box center [1271, 78] width 28 height 24
click at [1299, 69] on button "Close" at bounding box center [1299, 78] width 28 height 24
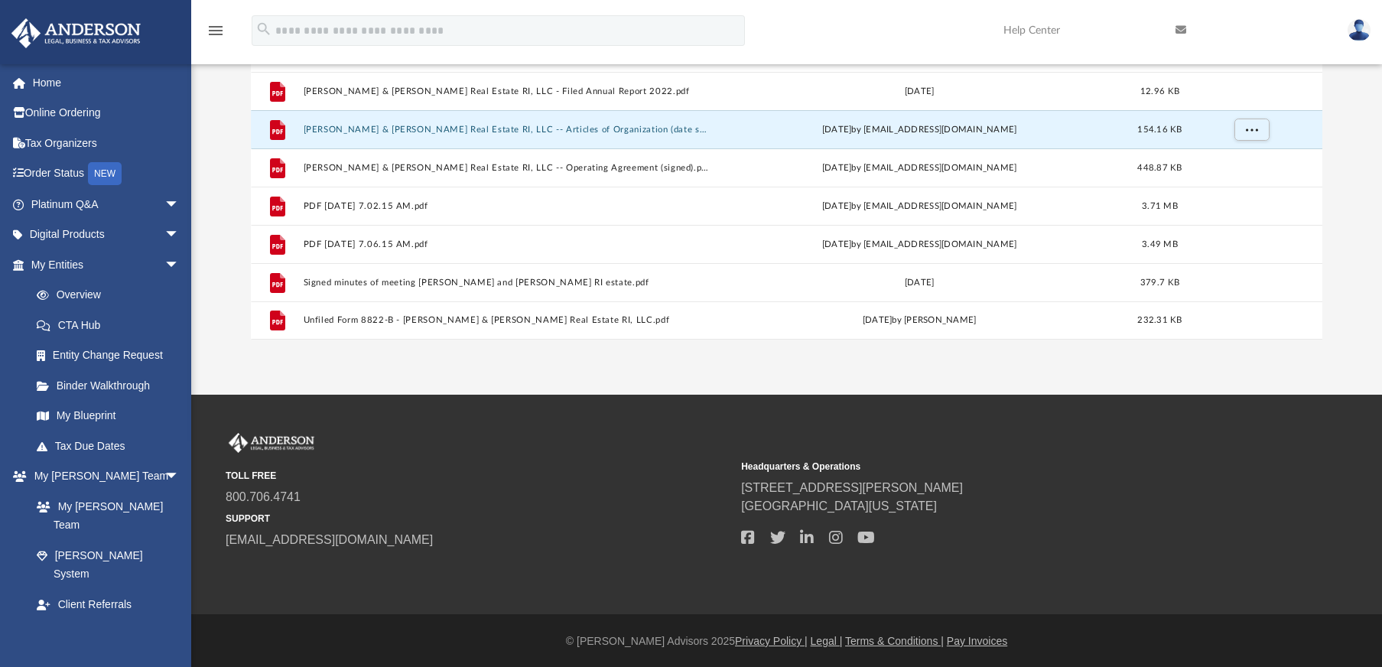
scroll to position [280, 0]
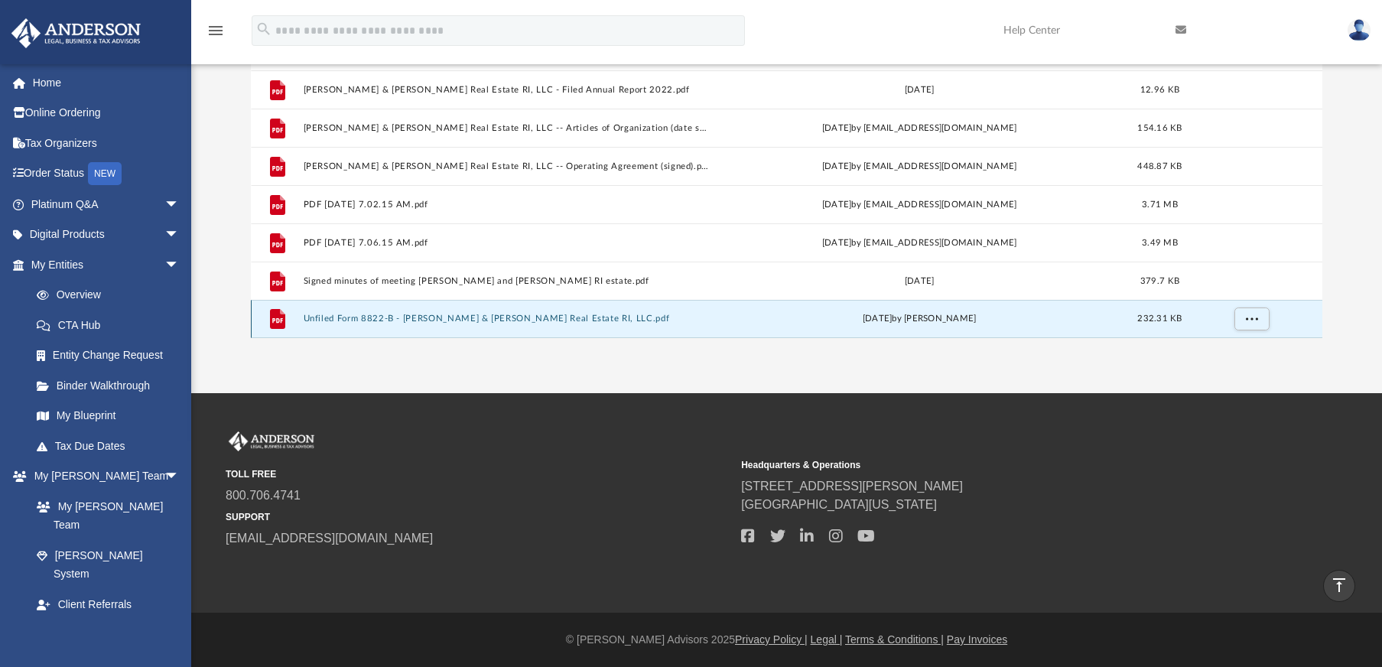
click at [517, 320] on button "Unfiled Form 8822-B - [PERSON_NAME] & [PERSON_NAME] Real Estate RI, LLC.pdf" at bounding box center [506, 319] width 406 height 10
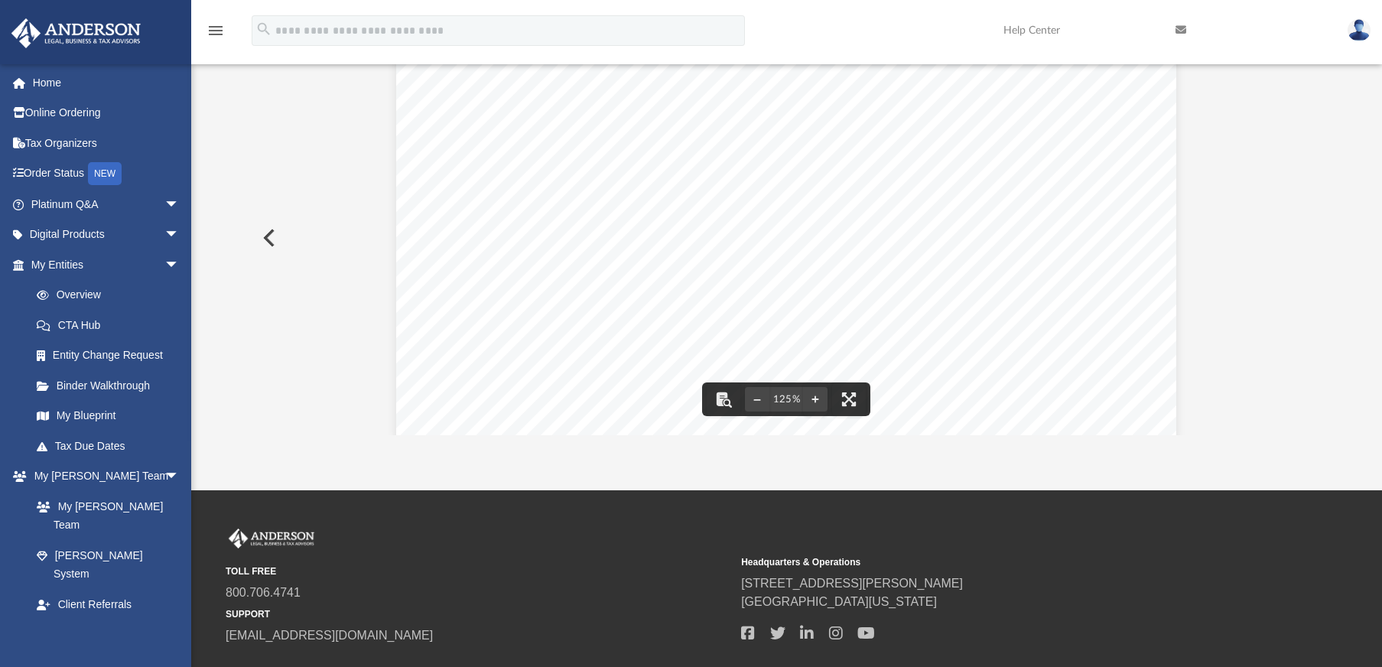
scroll to position [638, 0]
click at [259, 236] on button "Preview" at bounding box center [268, 237] width 34 height 43
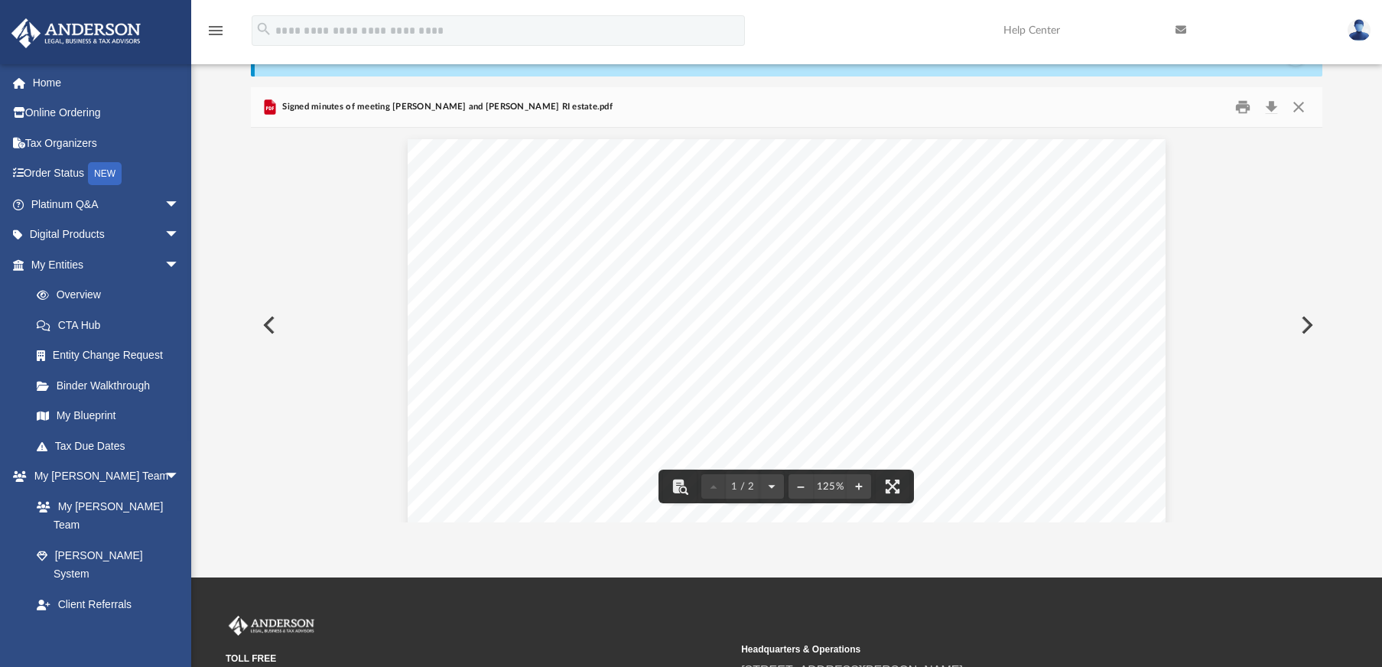
scroll to position [0, 0]
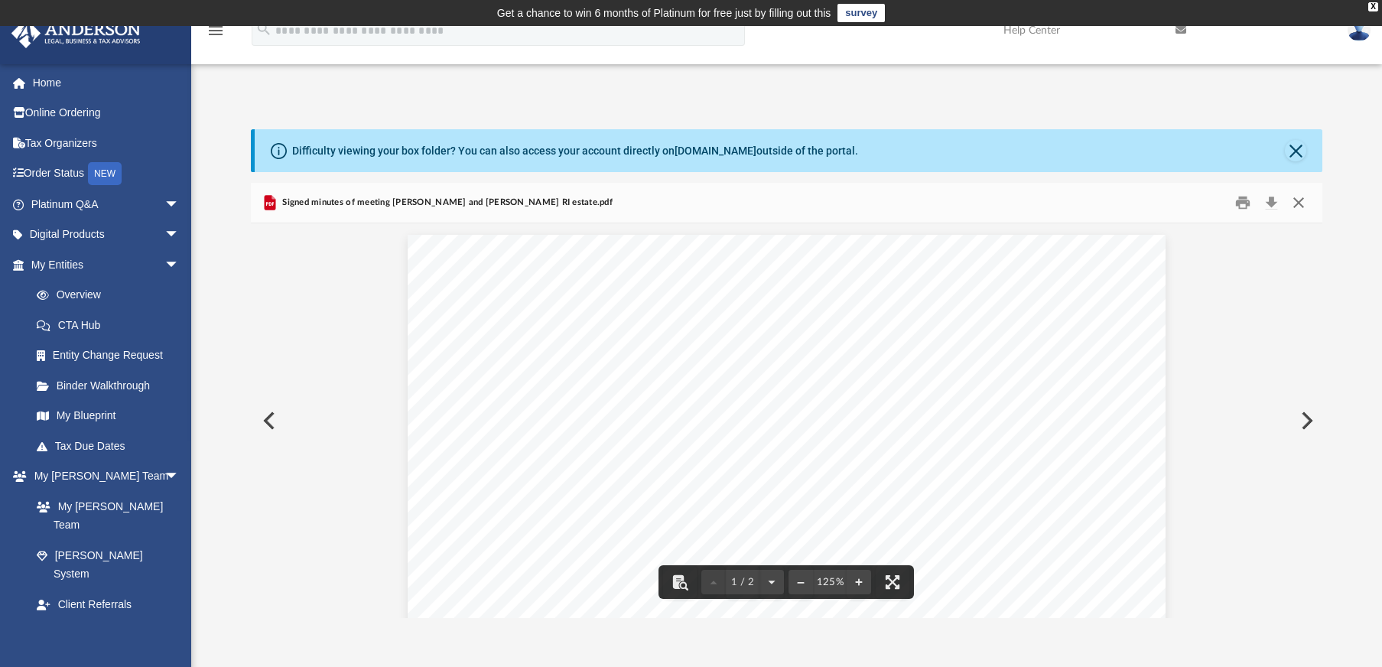
click at [1301, 202] on button "Close" at bounding box center [1299, 203] width 28 height 24
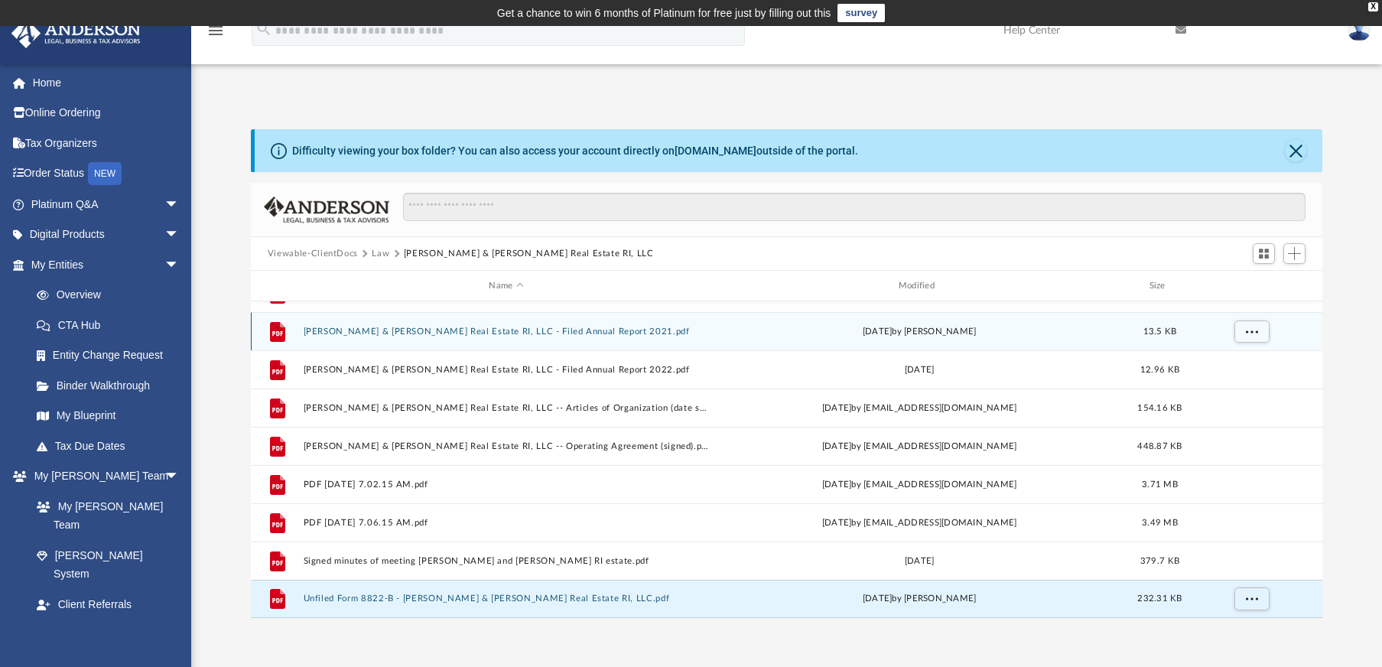
scroll to position [280, 0]
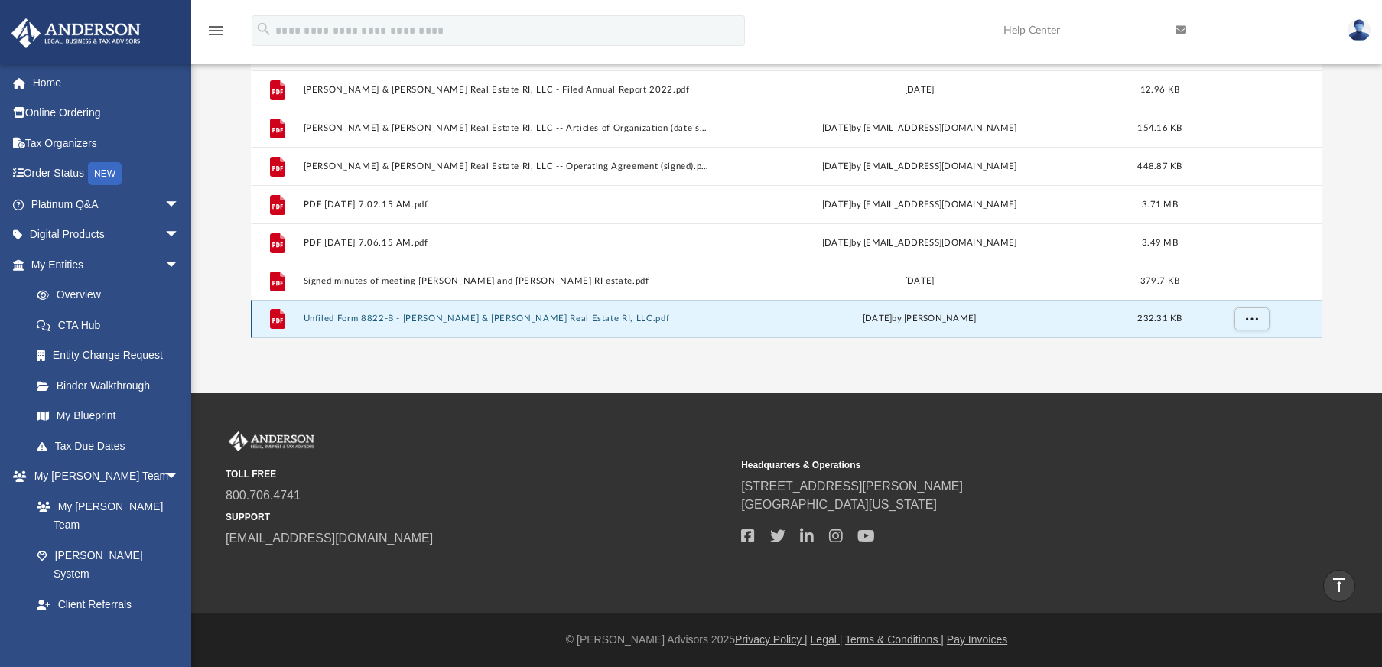
click at [564, 320] on button "Unfiled Form 8822-B - [PERSON_NAME] & [PERSON_NAME] Real Estate RI, LLC.pdf" at bounding box center [506, 319] width 406 height 10
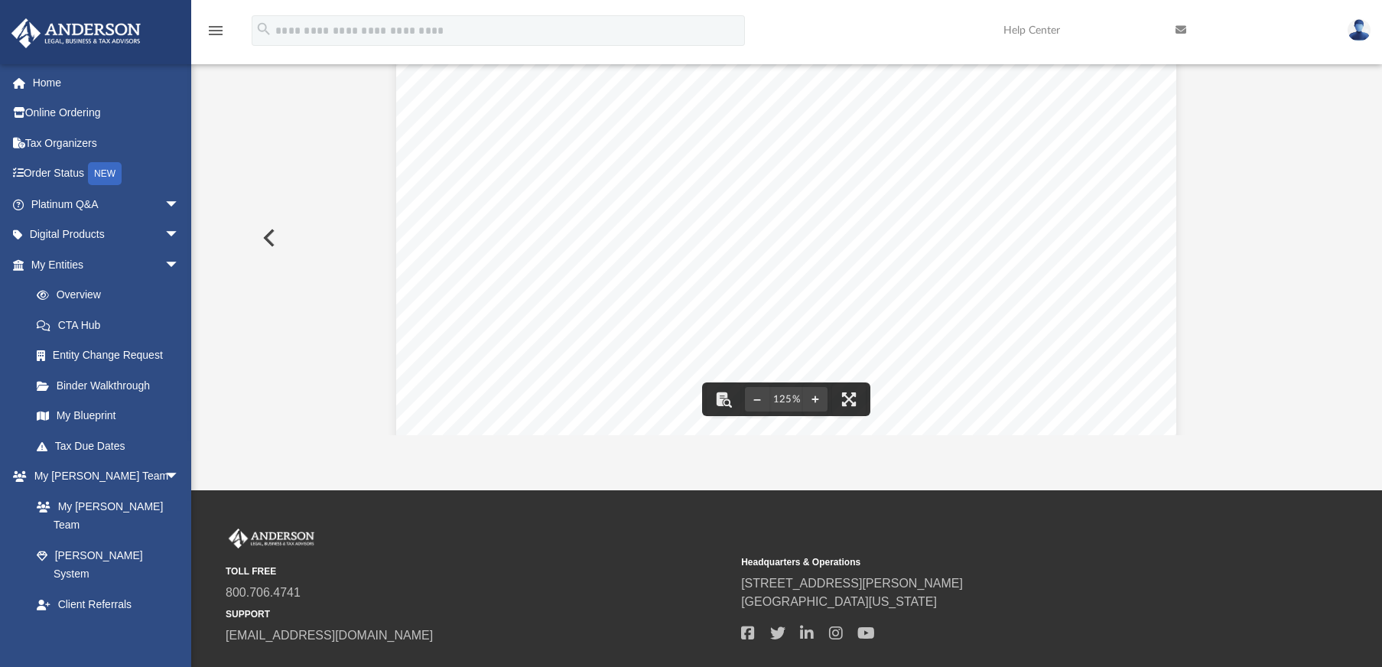
click at [268, 150] on div "Document Viewer" at bounding box center [787, 557] width 1072 height 1033
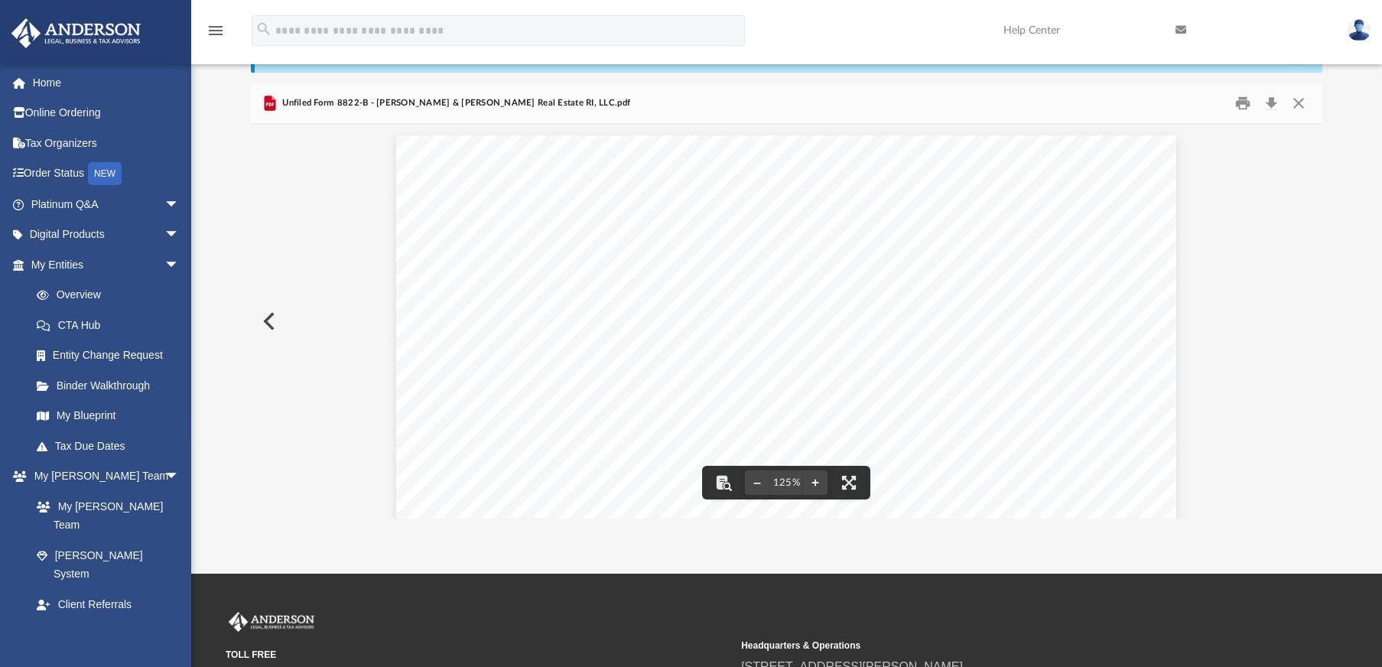
scroll to position [0, 0]
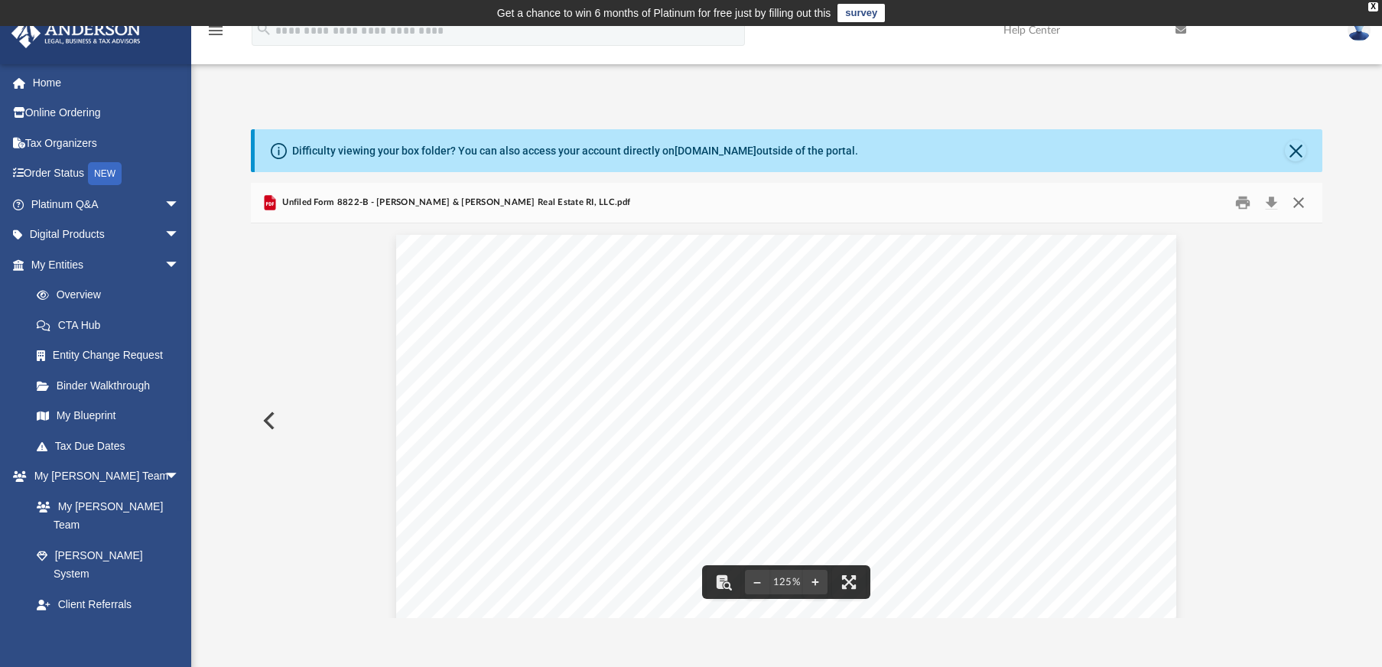
click at [1299, 191] on button "Close" at bounding box center [1299, 203] width 28 height 24
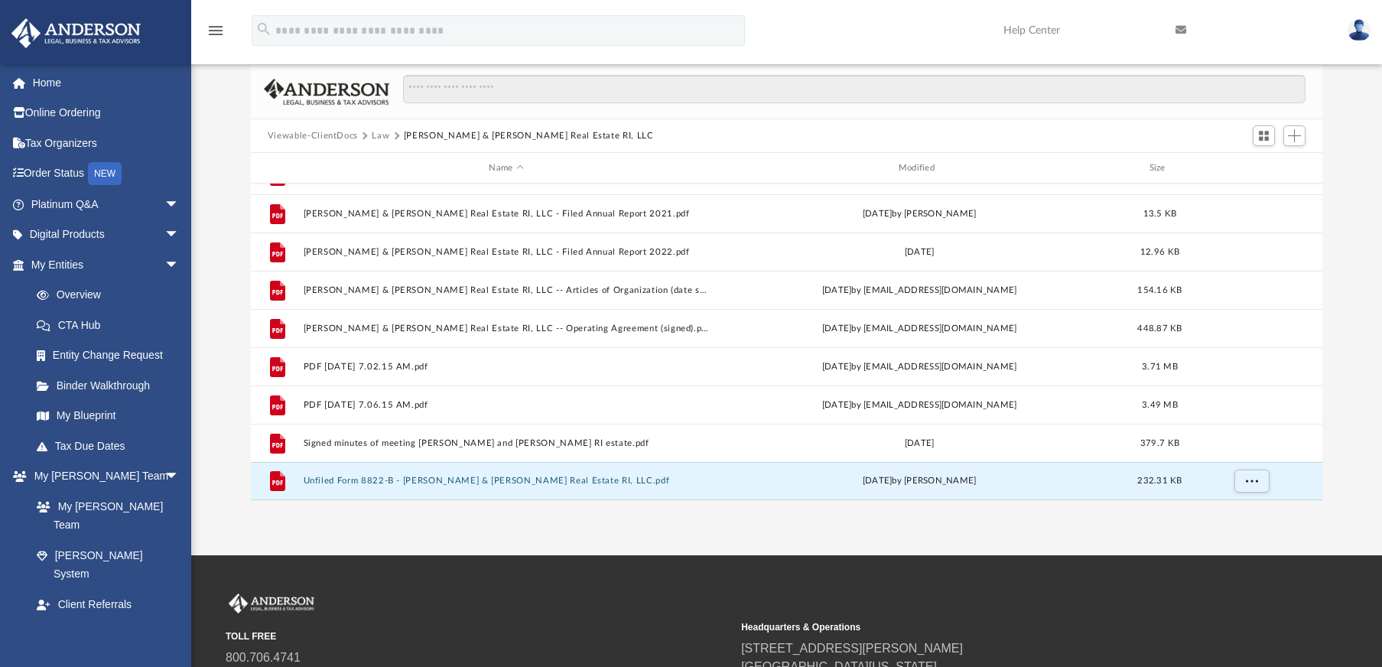
scroll to position [126, 0]
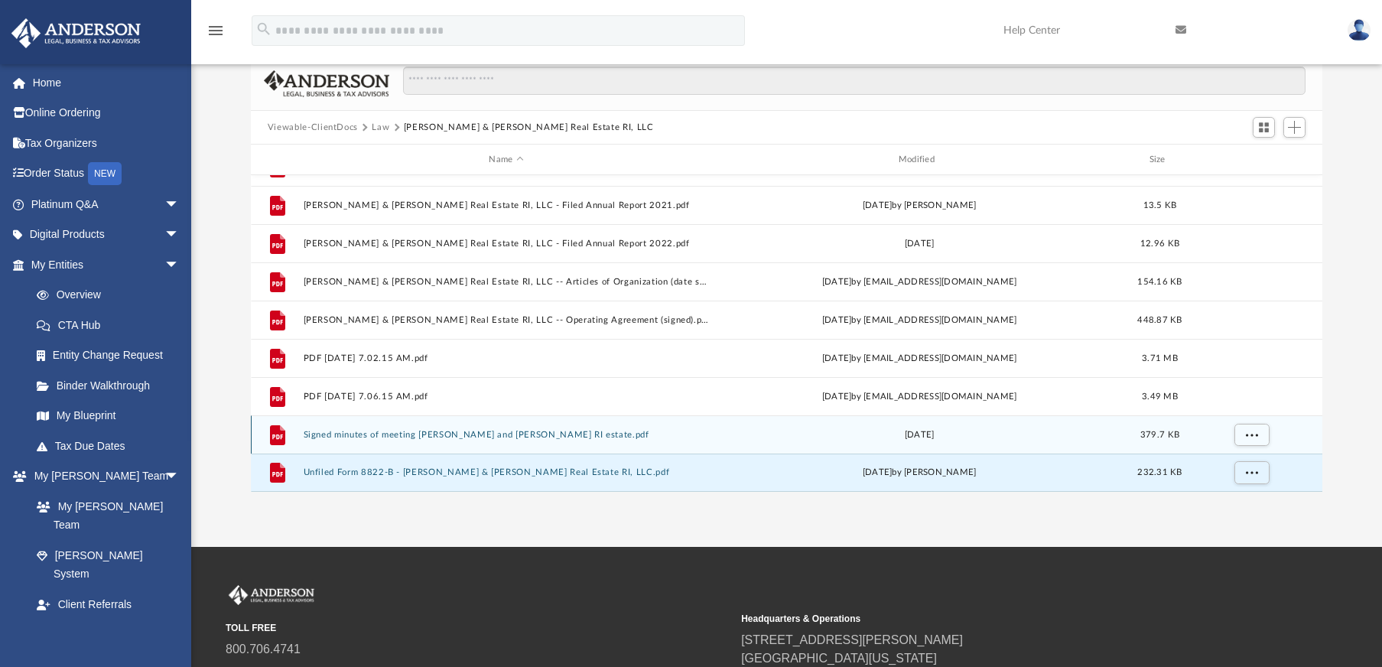
click at [401, 434] on button "Signed minutes of meeting [PERSON_NAME] and [PERSON_NAME] RI estate.pdf" at bounding box center [506, 435] width 406 height 10
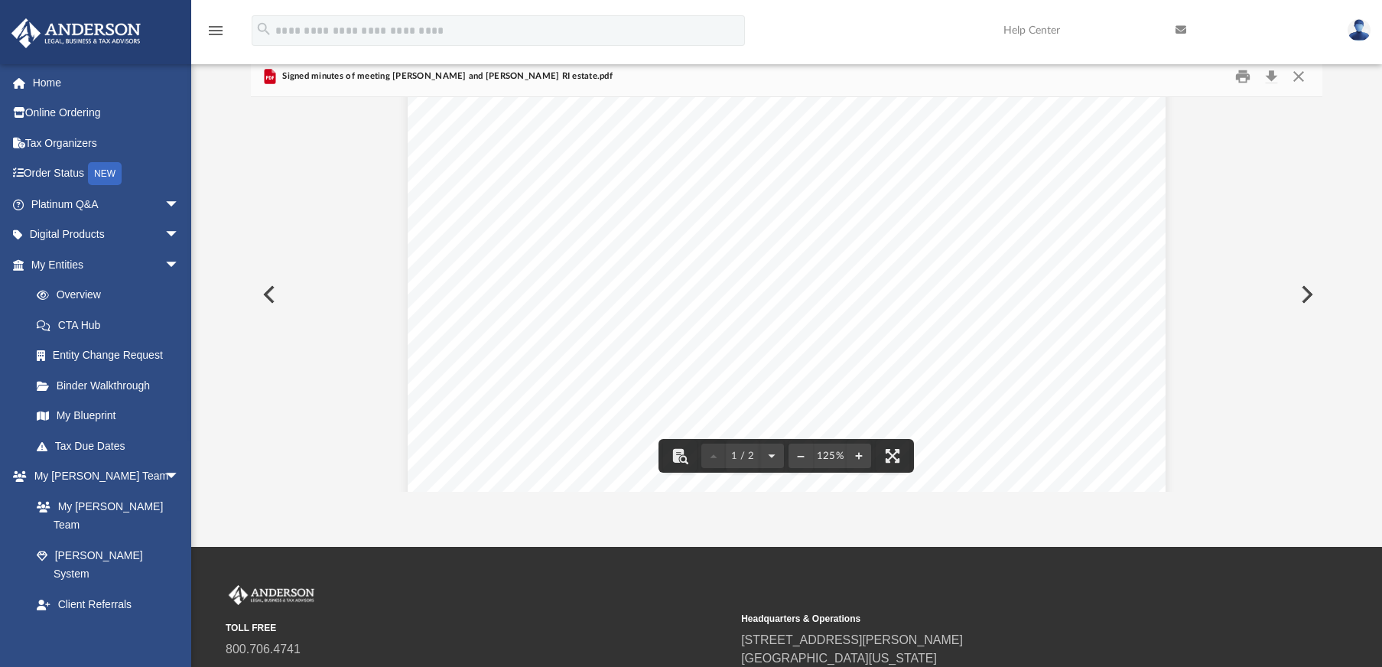
scroll to position [529, 0]
click at [1302, 78] on button "Close" at bounding box center [1299, 77] width 28 height 24
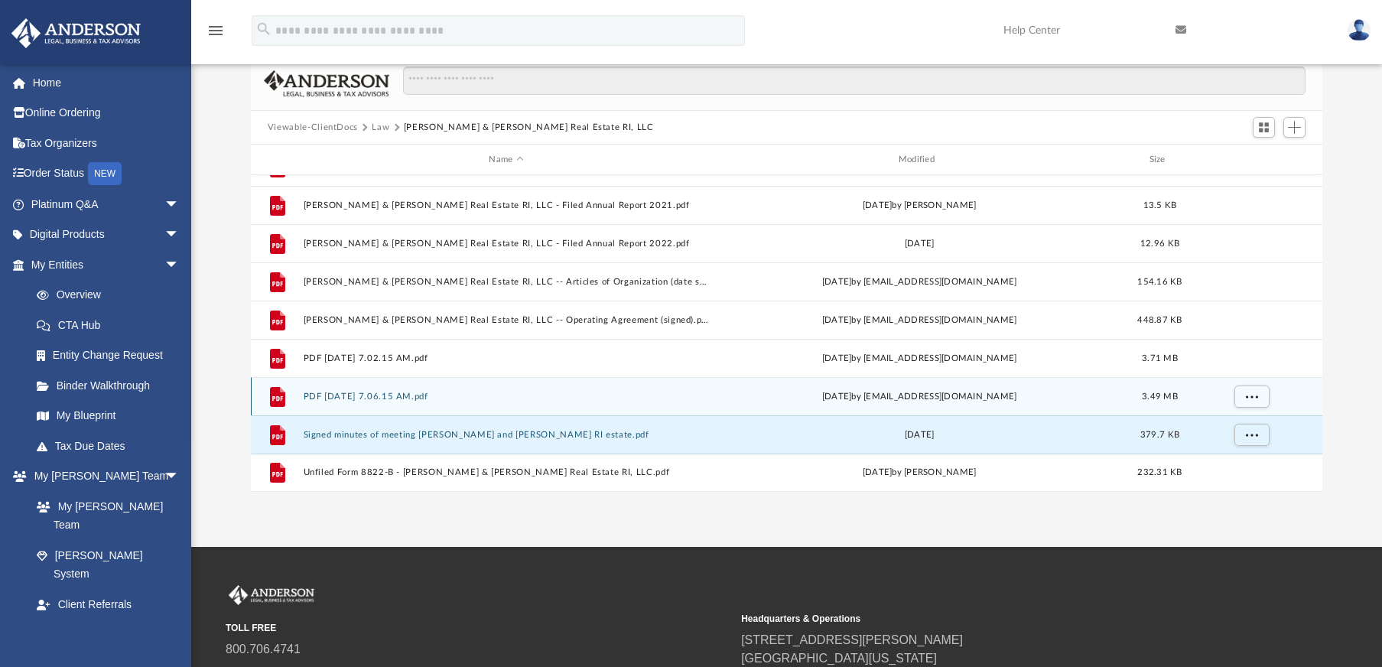
click at [348, 402] on div "File PDF [DATE] 7.06.15 AM.pdf [DATE] by [EMAIL_ADDRESS][DOMAIN_NAME] 3.49 MB" at bounding box center [787, 396] width 1072 height 38
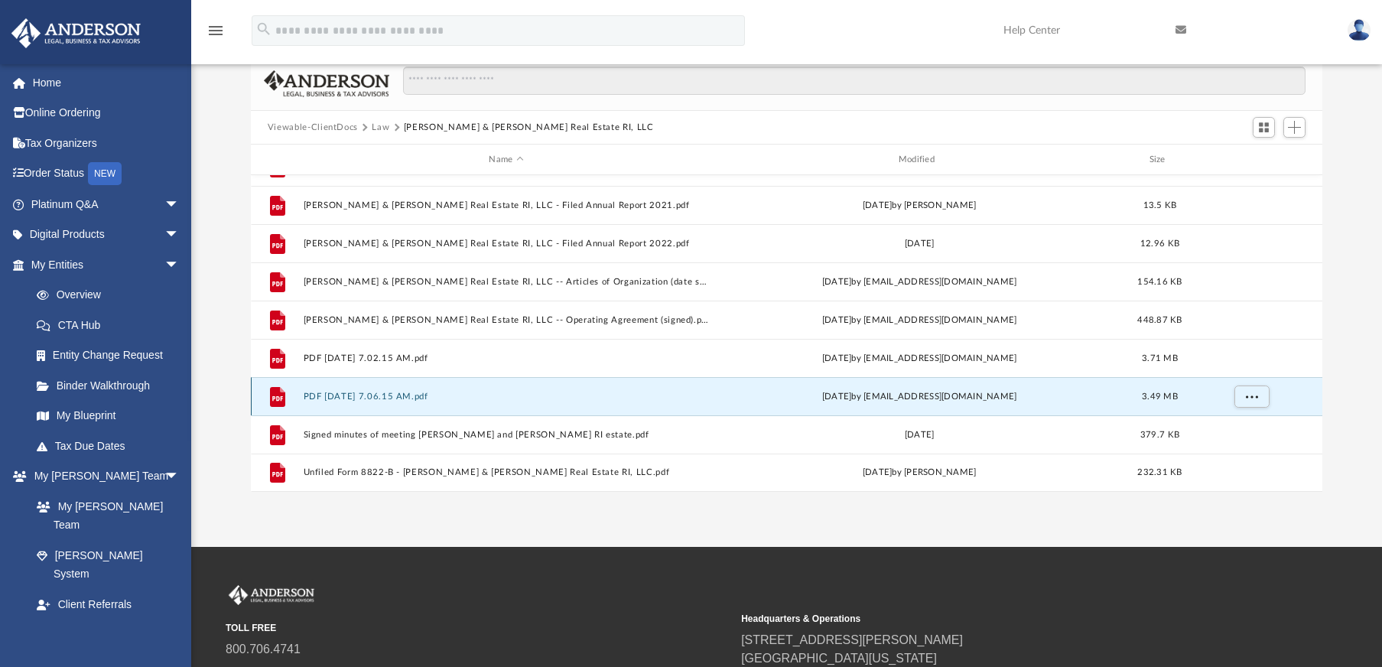
click at [356, 395] on button "PDF [DATE] 7.06.15 AM.pdf" at bounding box center [506, 397] width 406 height 10
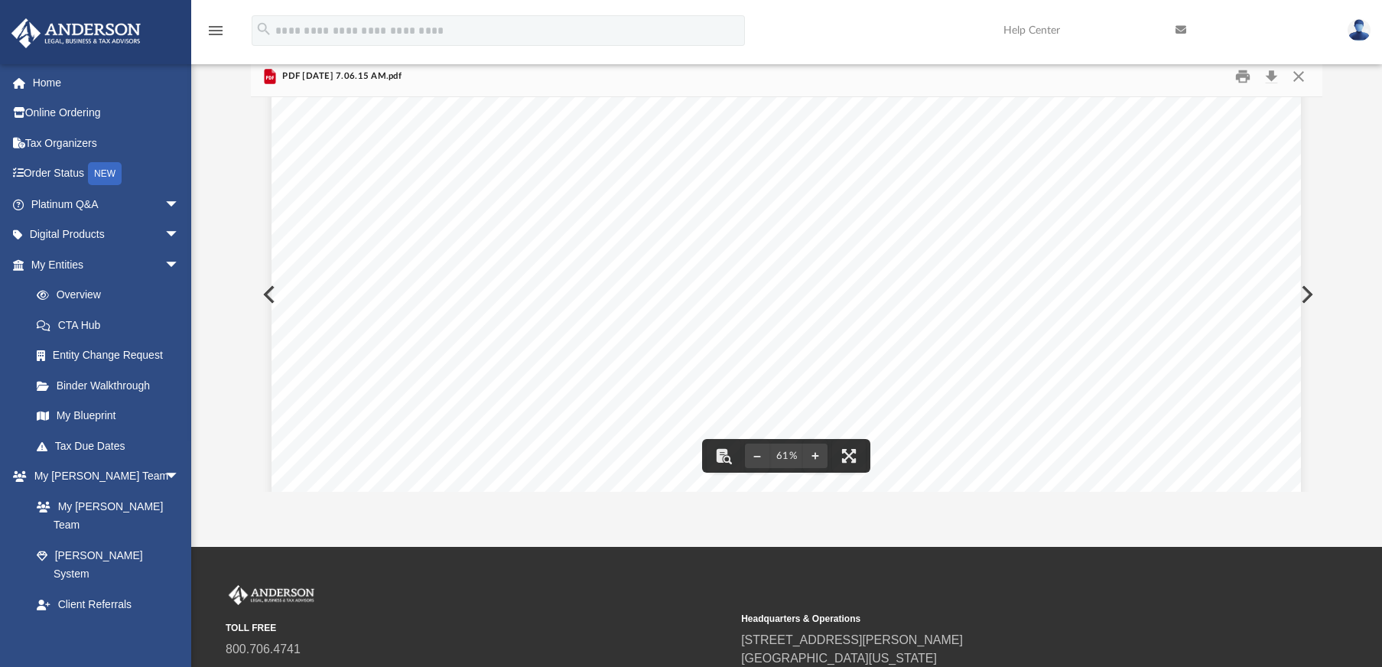
scroll to position [674, 0]
click at [1302, 82] on button "Close" at bounding box center [1299, 77] width 28 height 24
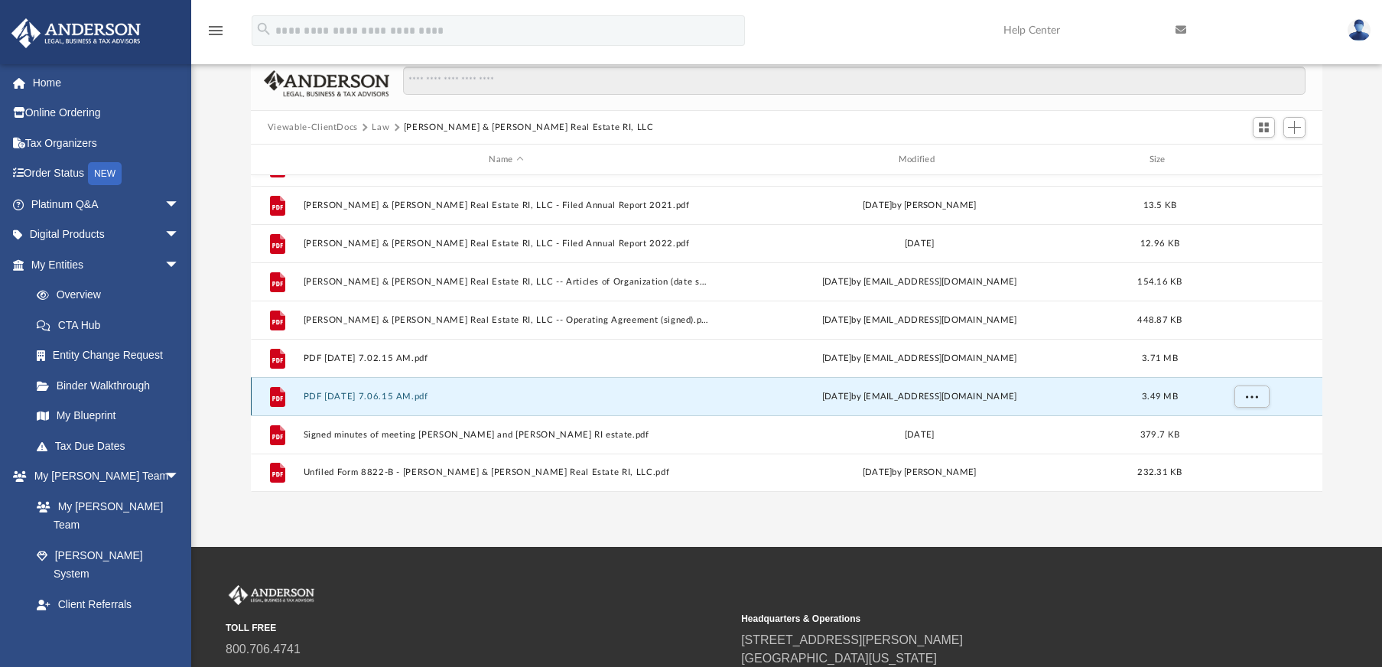
click at [411, 397] on button "PDF [DATE] 7.06.15 AM.pdf" at bounding box center [506, 397] width 406 height 10
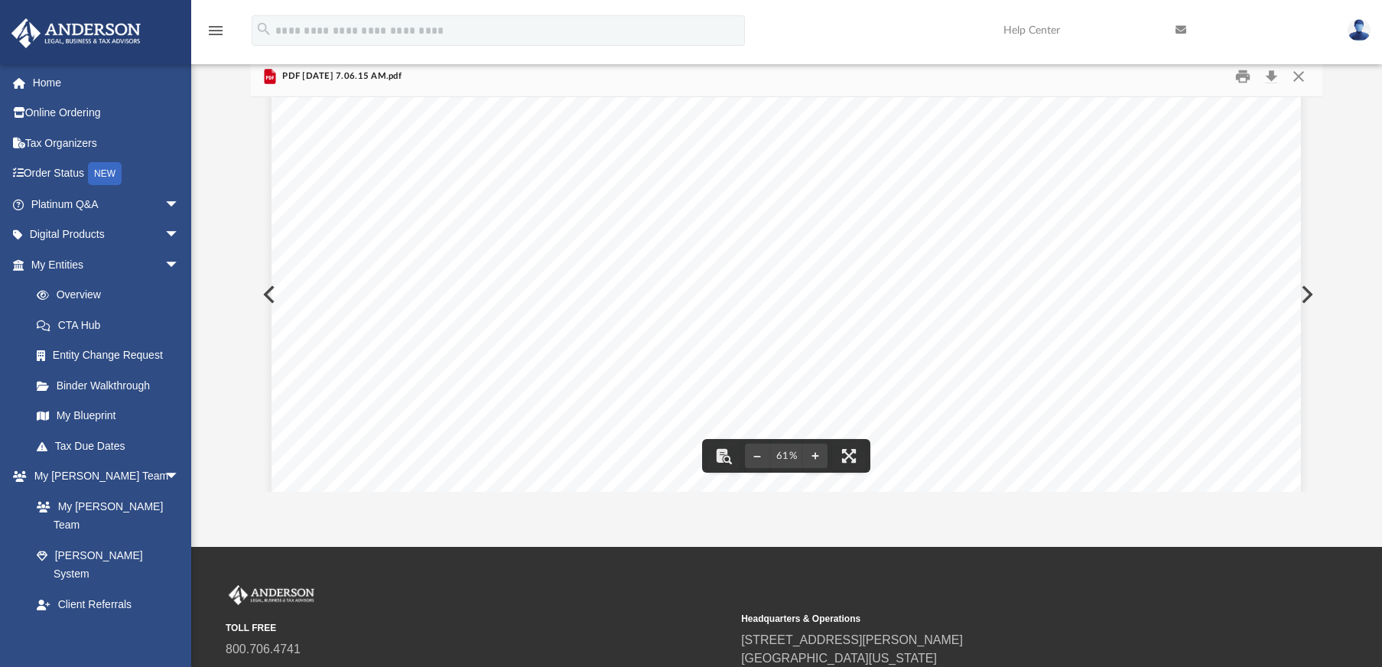
scroll to position [525, 0]
click at [1301, 82] on button "Close" at bounding box center [1299, 77] width 28 height 24
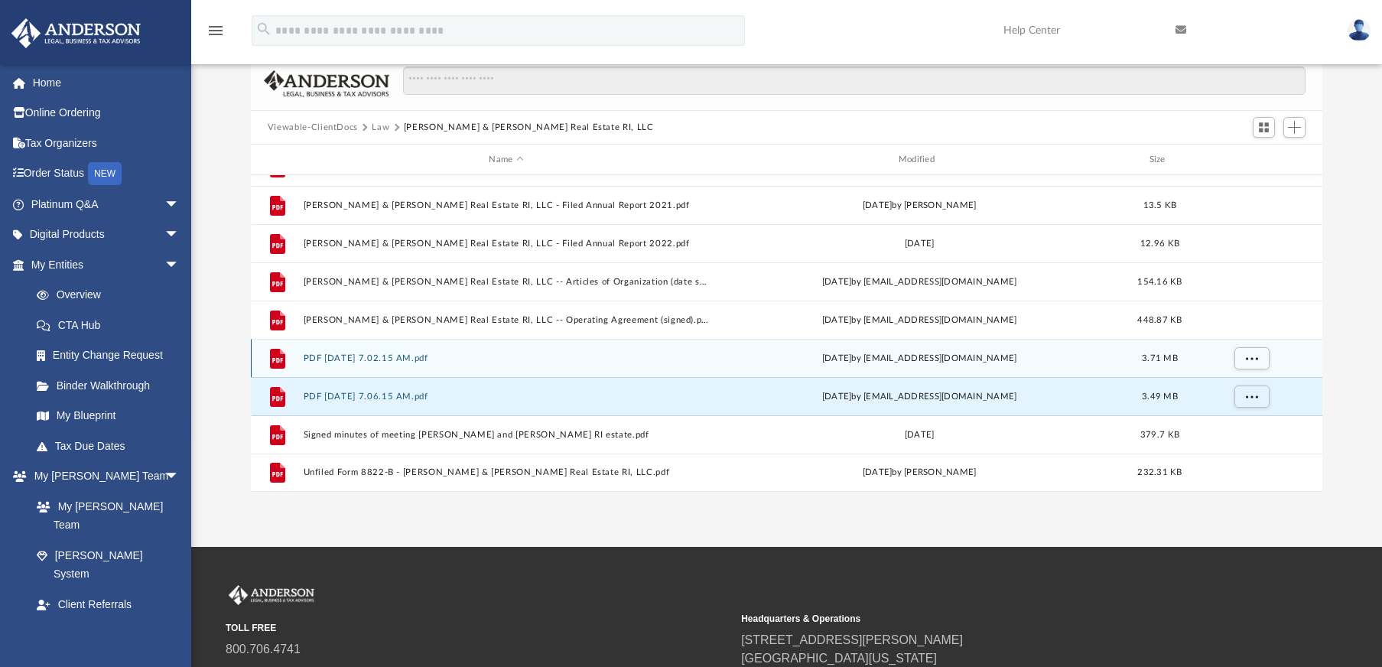
click at [395, 351] on div "File PDF [DATE] 7.02.15 AM.pdf [DATE] by [EMAIL_ADDRESS][DOMAIN_NAME] 3.71 MB" at bounding box center [787, 358] width 1072 height 38
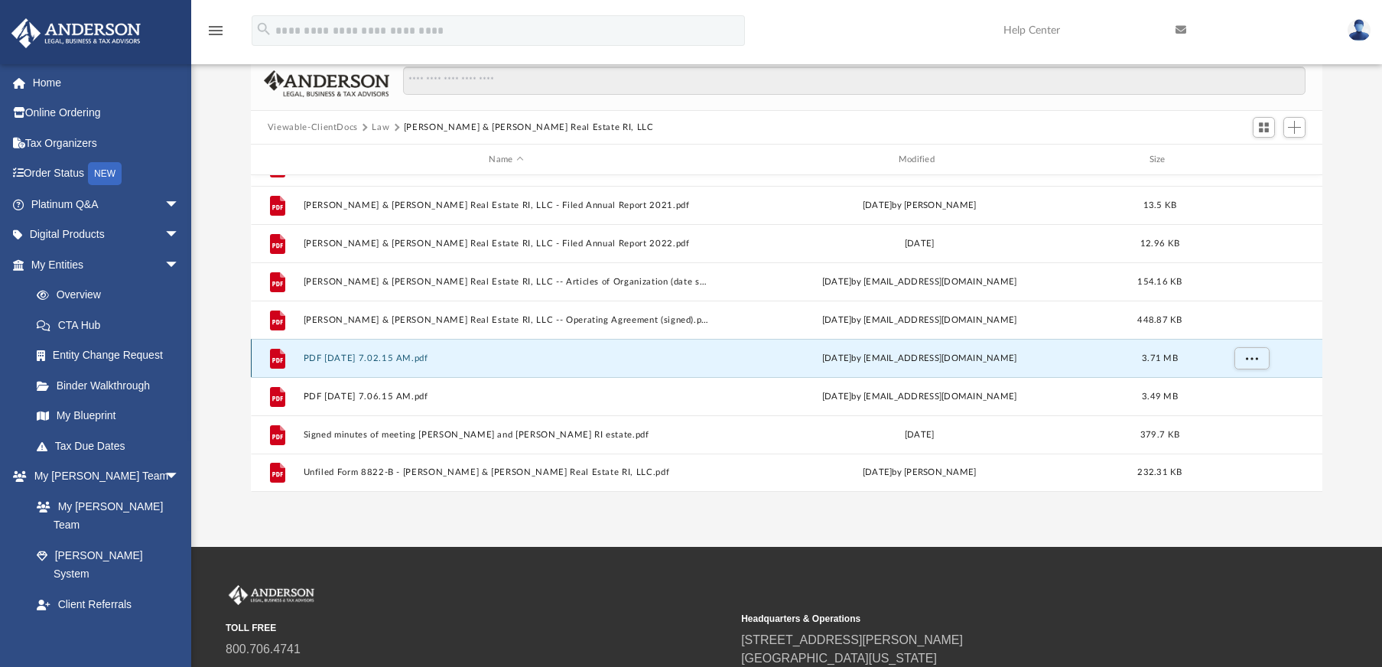
click at [395, 357] on button "PDF [DATE] 7.02.15 AM.pdf" at bounding box center [506, 358] width 406 height 10
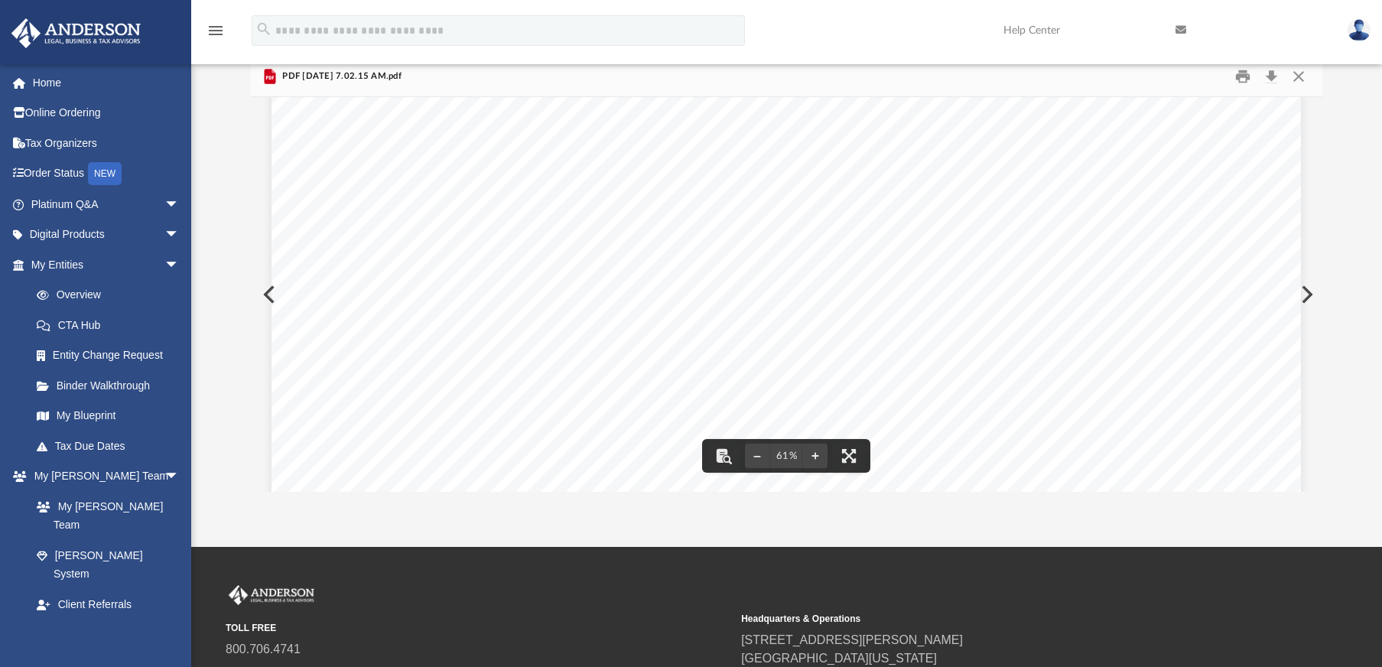
scroll to position [499, 0]
click at [1302, 80] on button "Close" at bounding box center [1299, 77] width 28 height 24
